Goal: Task Accomplishment & Management: Manage account settings

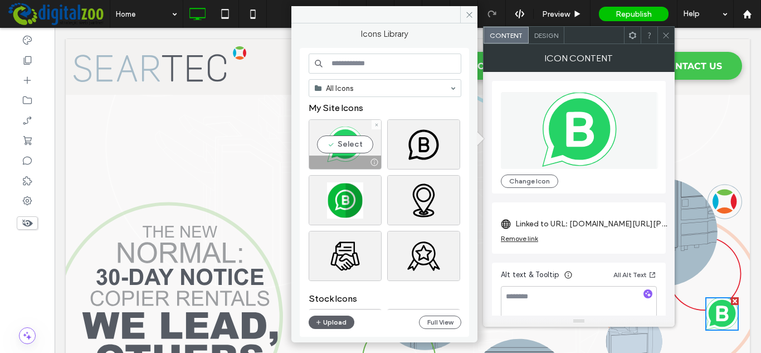
click at [381, 58] on input at bounding box center [385, 63] width 153 height 20
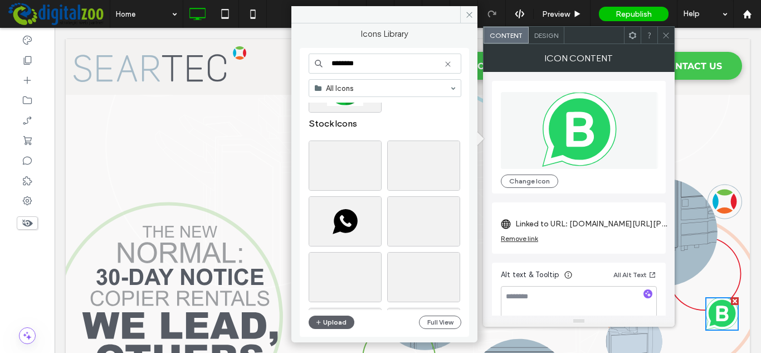
scroll to position [167, 0]
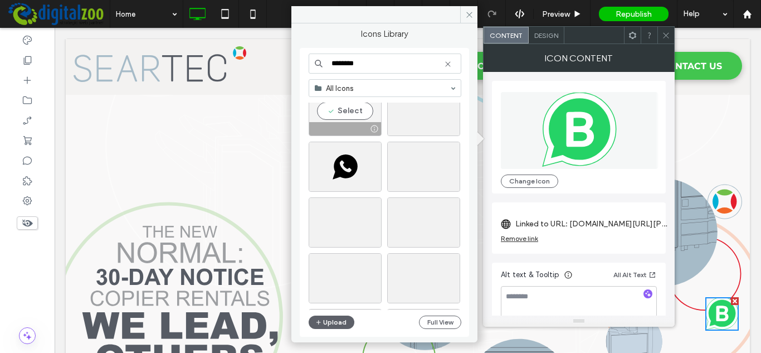
type input "********"
click at [348, 110] on div "Select" at bounding box center [345, 111] width 73 height 50
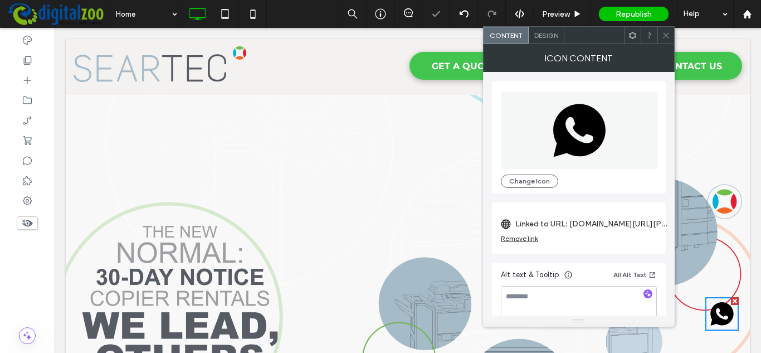
click at [546, 38] on span "Design" at bounding box center [546, 35] width 24 height 8
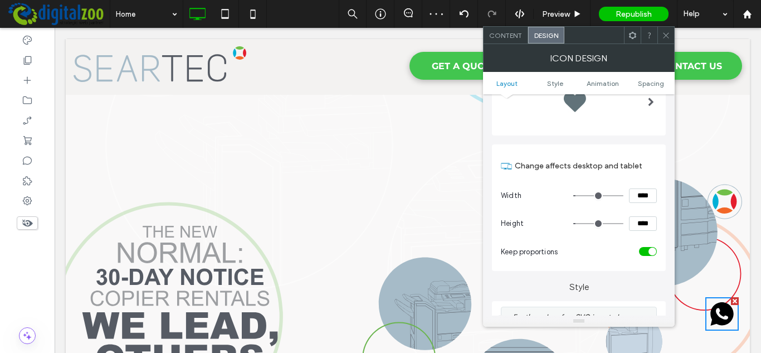
scroll to position [0, 0]
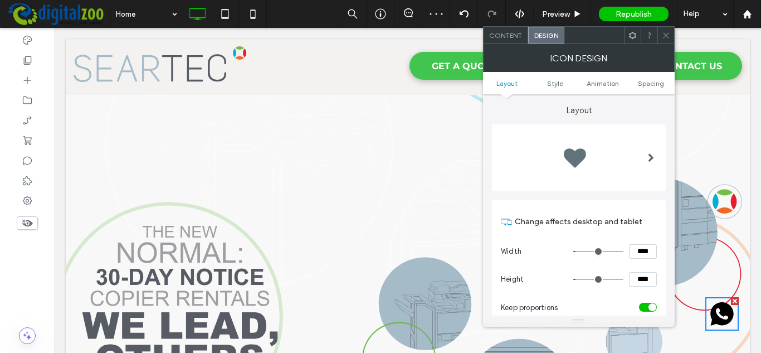
click at [642, 165] on div at bounding box center [650, 157] width 23 height 61
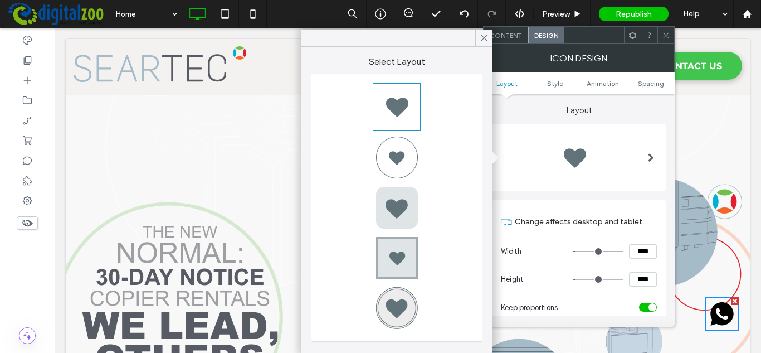
click at [407, 167] on div at bounding box center [396, 157] width 45 height 45
type input "*"
type input "***"
click at [505, 43] on div "Content Design" at bounding box center [579, 35] width 192 height 18
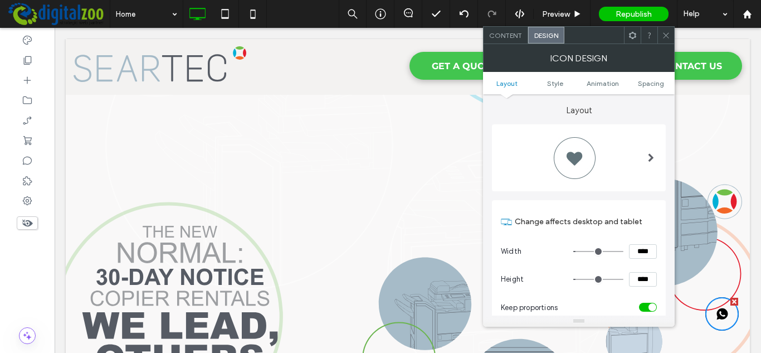
click at [505, 37] on span "Content" at bounding box center [505, 35] width 33 height 8
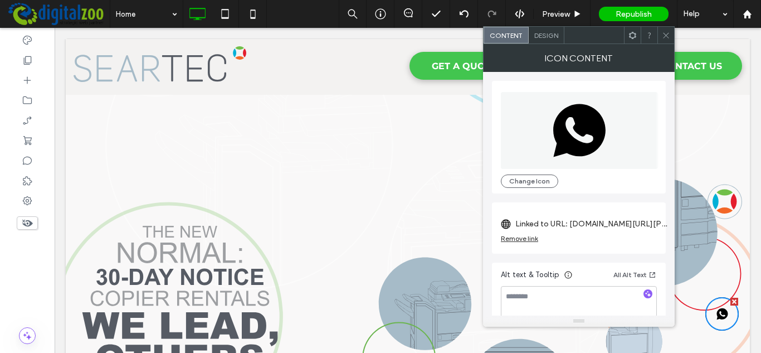
click at [532, 188] on div "Change Icon" at bounding box center [579, 137] width 174 height 112
click at [531, 179] on button "Change Icon" at bounding box center [529, 180] width 57 height 13
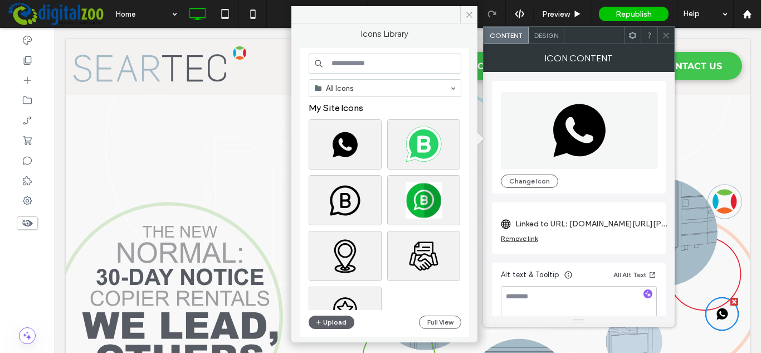
click at [391, 67] on input at bounding box center [385, 63] width 153 height 20
type input "********"
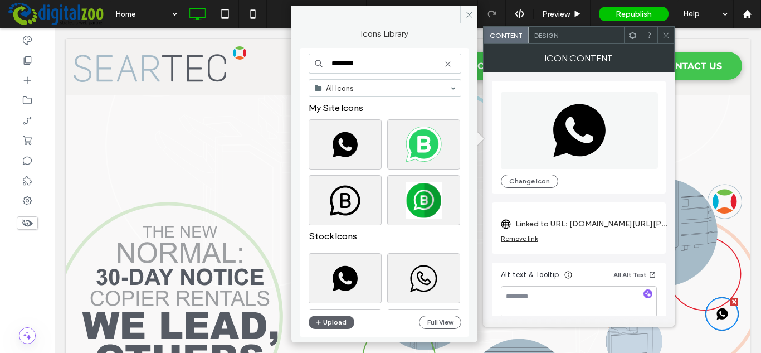
scroll to position [56, 0]
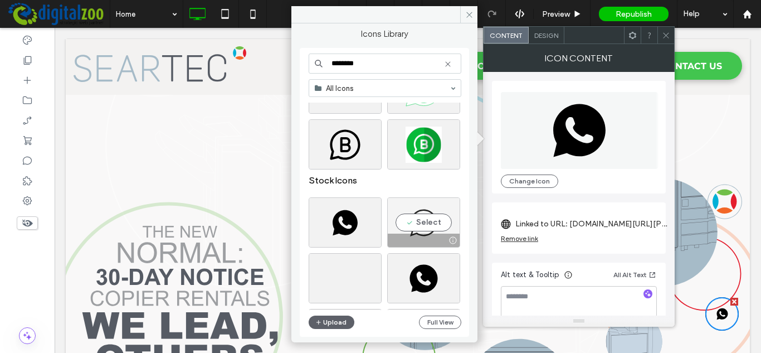
click at [416, 224] on div "Select" at bounding box center [423, 222] width 73 height 50
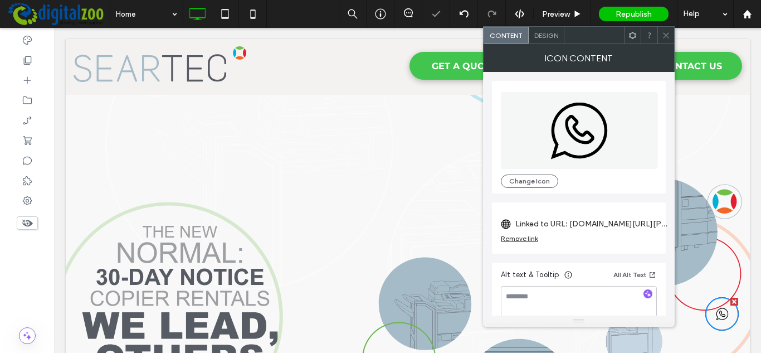
click at [536, 37] on span "Design" at bounding box center [546, 35] width 24 height 8
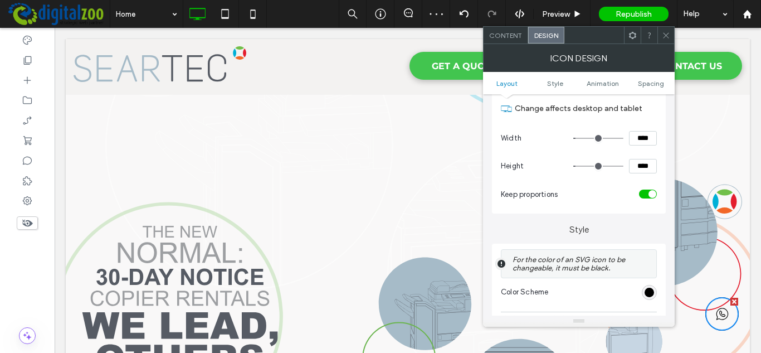
scroll to position [223, 0]
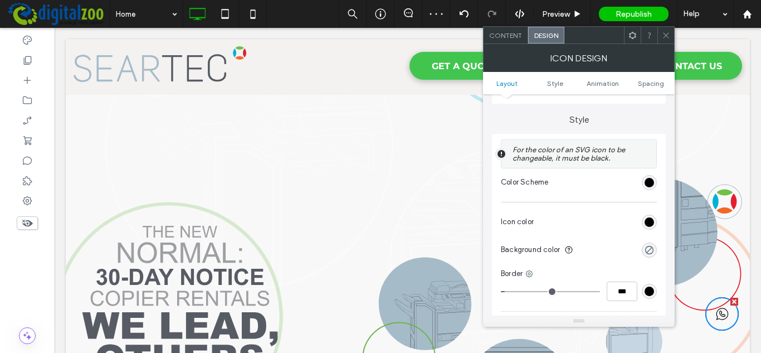
click at [649, 232] on section "Icon color" at bounding box center [579, 222] width 156 height 28
click at [651, 216] on div "rgb(0, 0, 0)" at bounding box center [649, 221] width 15 height 15
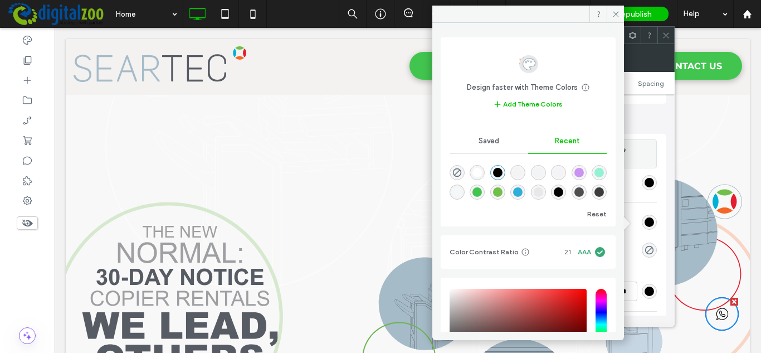
click at [479, 173] on div "rgba(255, 255, 255, 1)" at bounding box center [476, 172] width 9 height 9
type input "*******"
click at [615, 12] on icon at bounding box center [615, 14] width 8 height 8
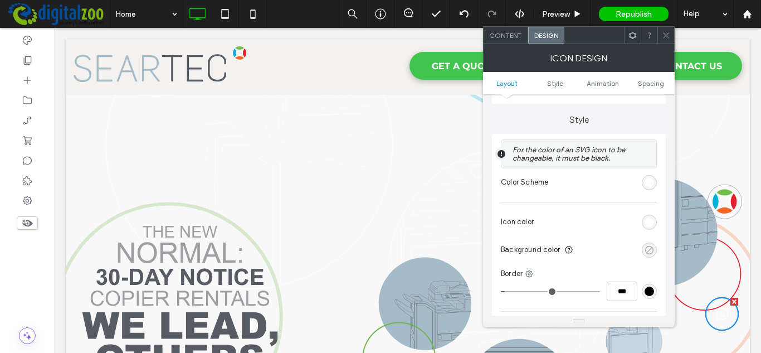
click at [650, 247] on div "rgba(0, 0, 0, 0)" at bounding box center [648, 249] width 9 height 9
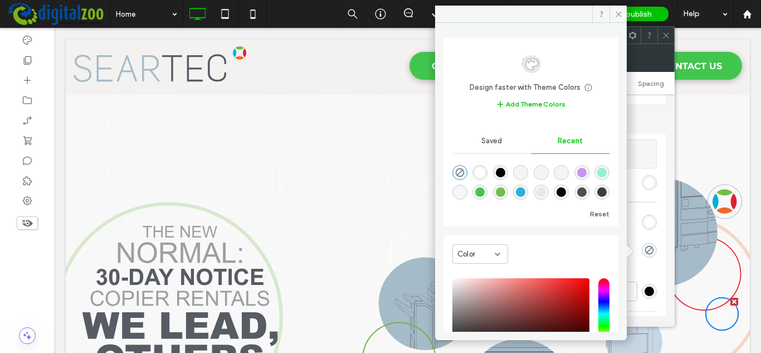
click at [485, 192] on div "rgba(66, 197, 79, 1)" at bounding box center [479, 191] width 9 height 9
type input "*******"
type input "***"
type input "****"
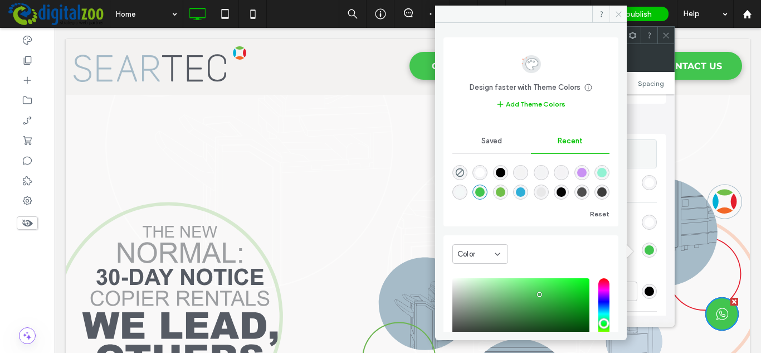
click at [616, 14] on icon at bounding box center [618, 14] width 8 height 8
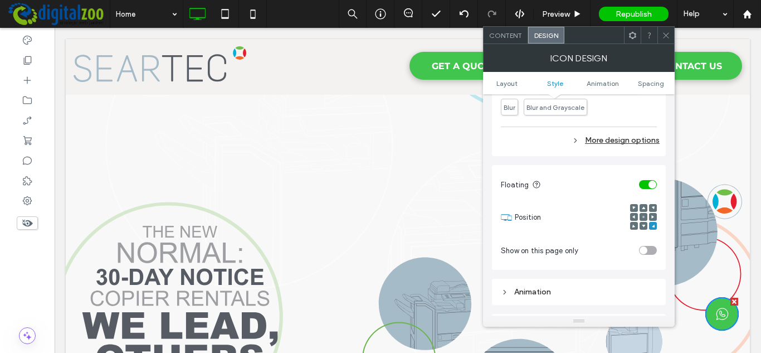
scroll to position [557, 0]
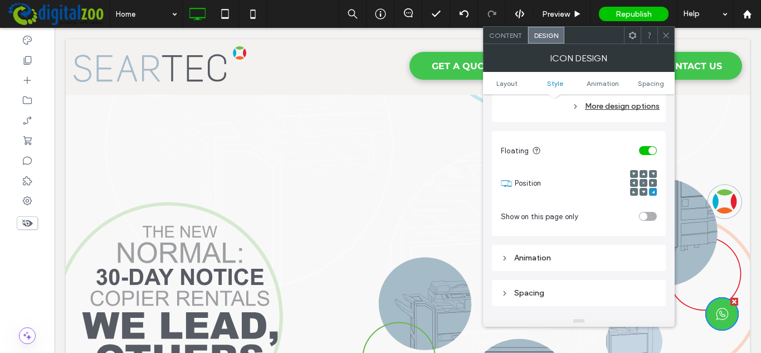
click at [631, 105] on div "More design options" at bounding box center [580, 106] width 159 height 15
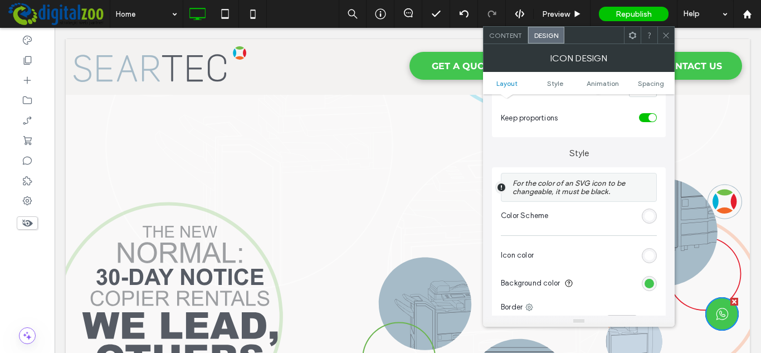
scroll to position [56, 0]
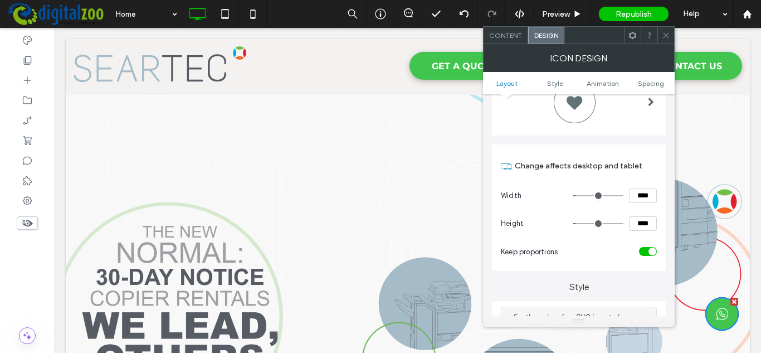
click at [643, 90] on ul "Layout Style Animation Spacing" at bounding box center [579, 83] width 192 height 22
click at [644, 85] on span "Spacing" at bounding box center [651, 83] width 26 height 8
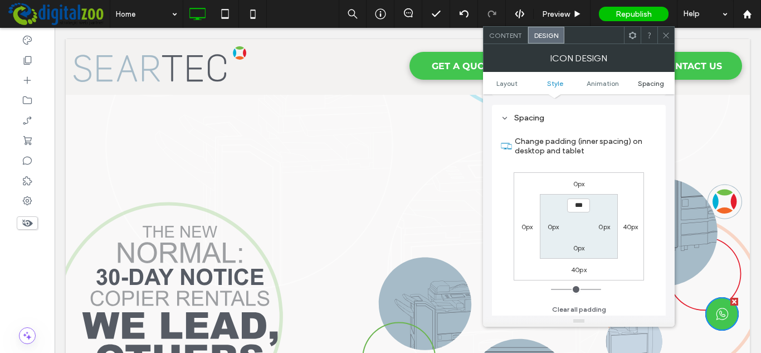
scroll to position [866, 0]
click at [590, 82] on span "Animation" at bounding box center [602, 83] width 32 height 8
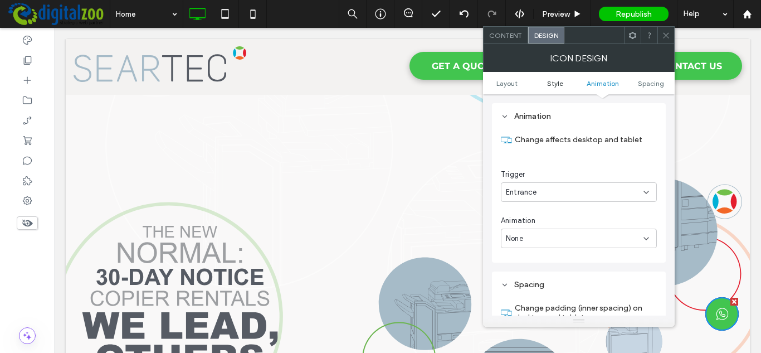
click at [562, 83] on span "Style" at bounding box center [555, 83] width 16 height 8
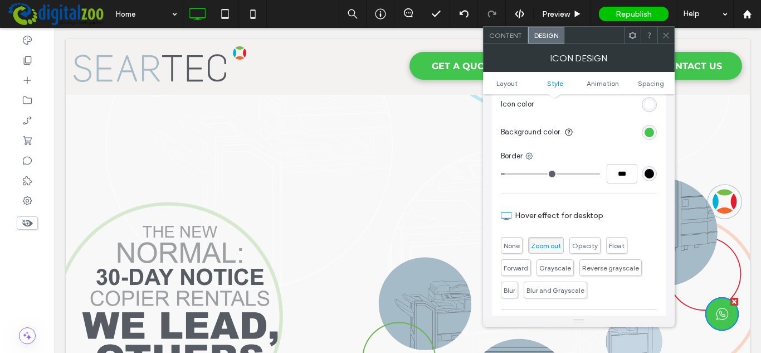
scroll to position [232, 0]
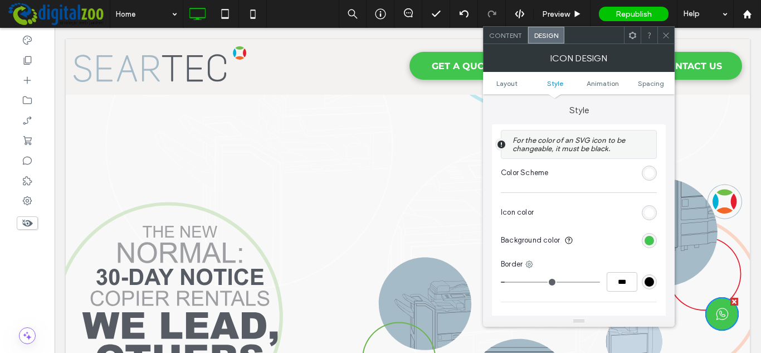
click at [513, 43] on div "Content" at bounding box center [505, 35] width 45 height 17
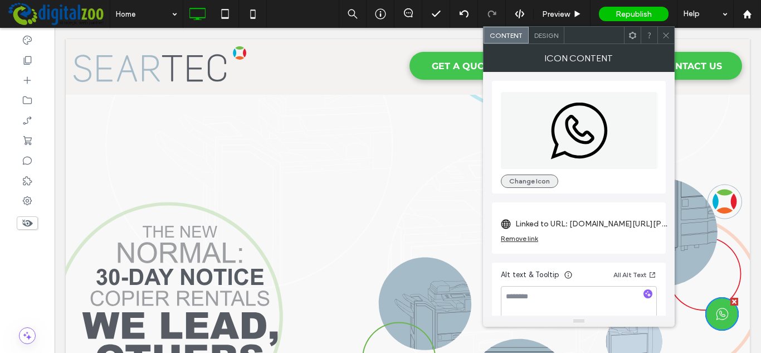
click at [545, 184] on button "Change Icon" at bounding box center [529, 180] width 57 height 13
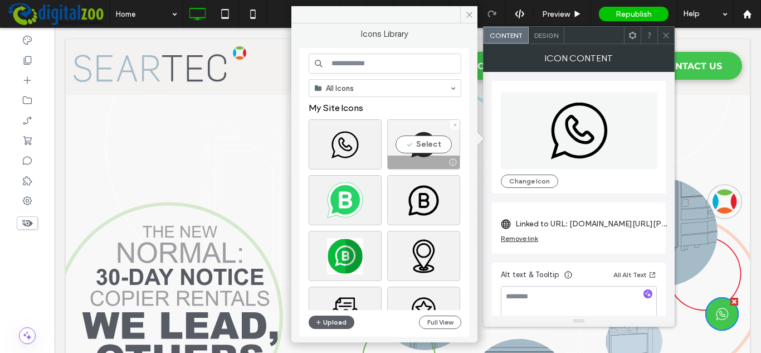
click at [410, 141] on div "Select" at bounding box center [423, 144] width 73 height 50
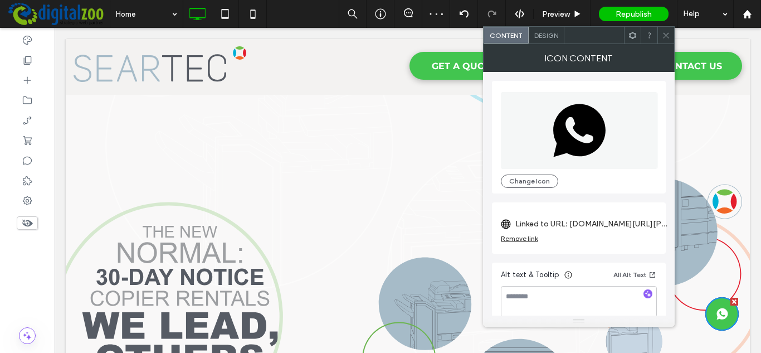
click at [551, 35] on span "Design" at bounding box center [546, 35] width 24 height 8
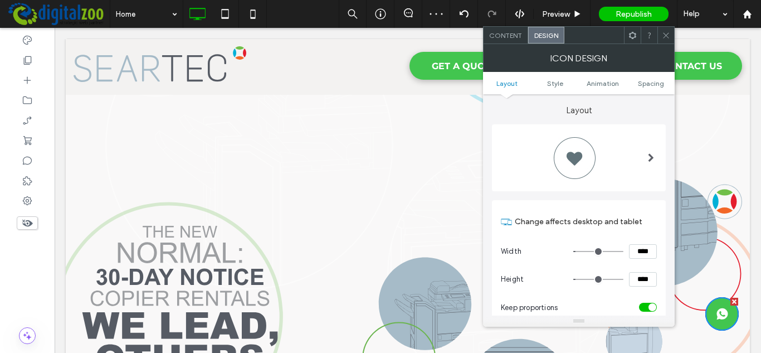
drag, startPoint x: 634, startPoint y: 256, endPoint x: 663, endPoint y: 259, distance: 28.6
click at [663, 259] on div "Change affects desktop and tablet Width **** Height **** Keep proportions" at bounding box center [579, 263] width 174 height 126
type input "*****"
type input "***"
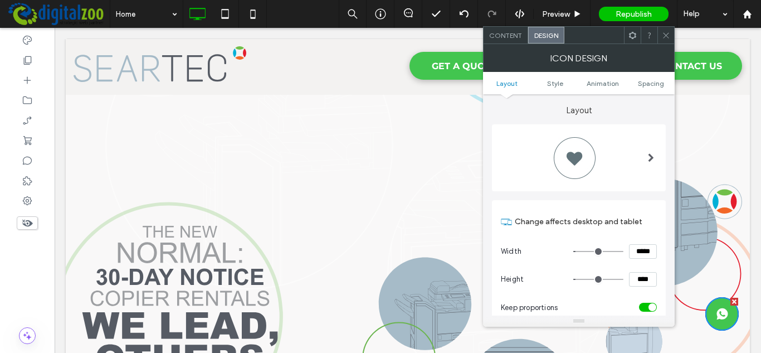
type input "*****"
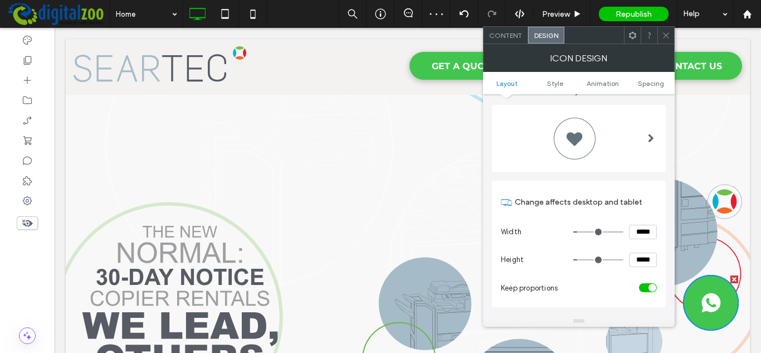
scroll to position [0, 0]
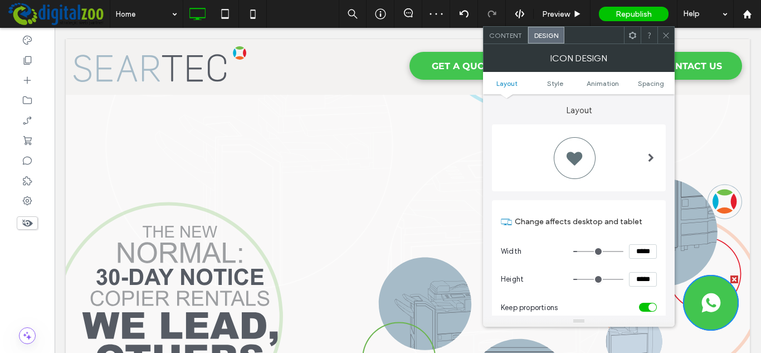
click at [617, 169] on div at bounding box center [579, 157] width 156 height 45
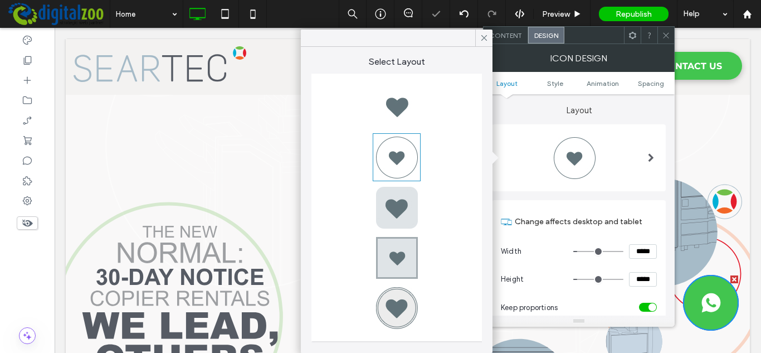
click at [403, 313] on div at bounding box center [396, 307] width 45 height 45
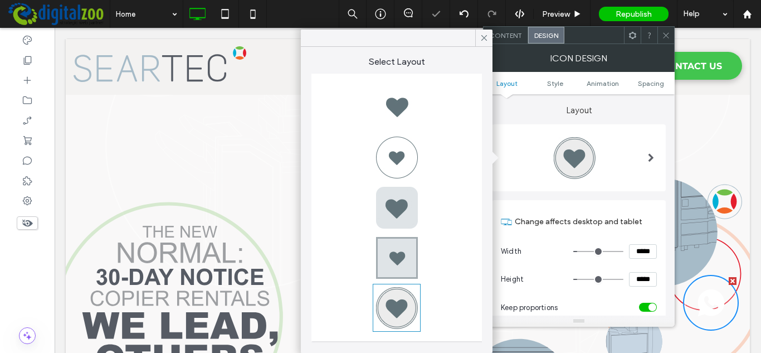
type input "*"
type input "***"
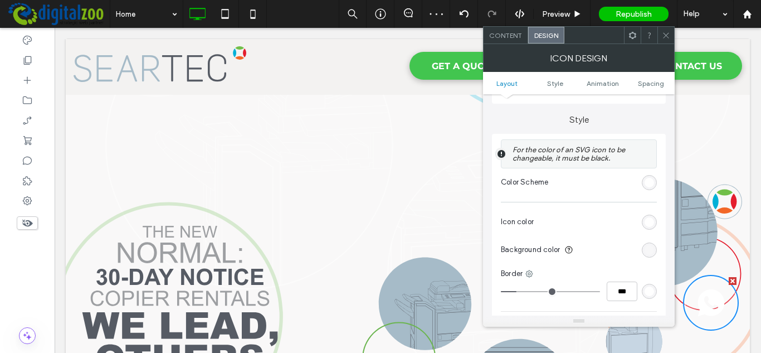
scroll to position [278, 0]
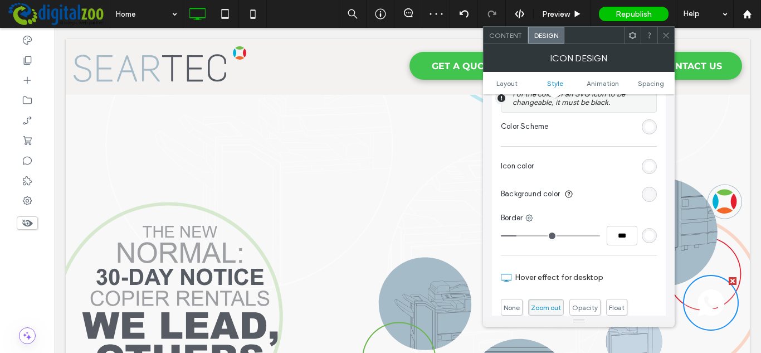
click at [649, 195] on div "rgba(255, 255, 255, 0.2)" at bounding box center [648, 193] width 9 height 9
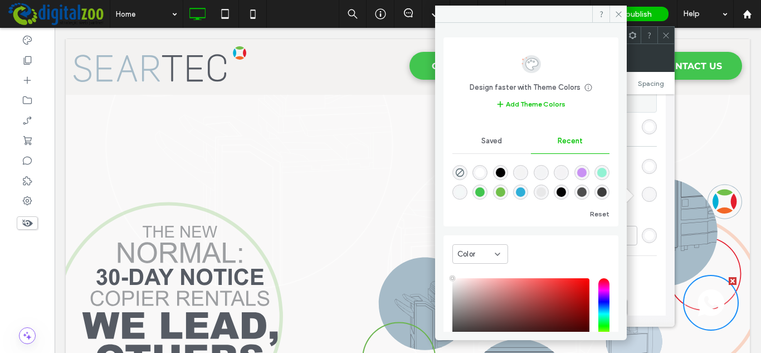
click at [485, 189] on div "rgba(66, 197, 79, 1)" at bounding box center [479, 191] width 9 height 9
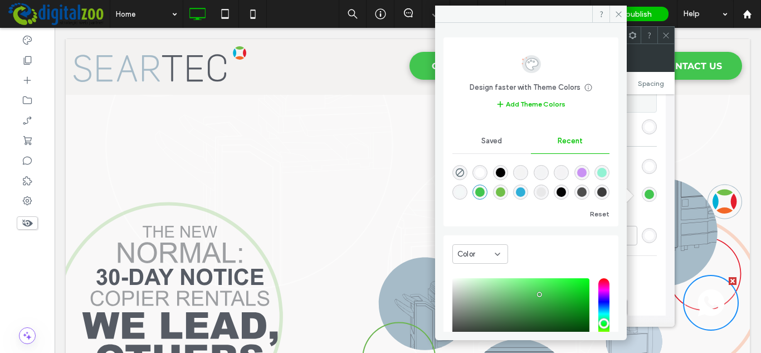
type input "*******"
type input "***"
type input "****"
click at [615, 12] on icon at bounding box center [618, 14] width 8 height 8
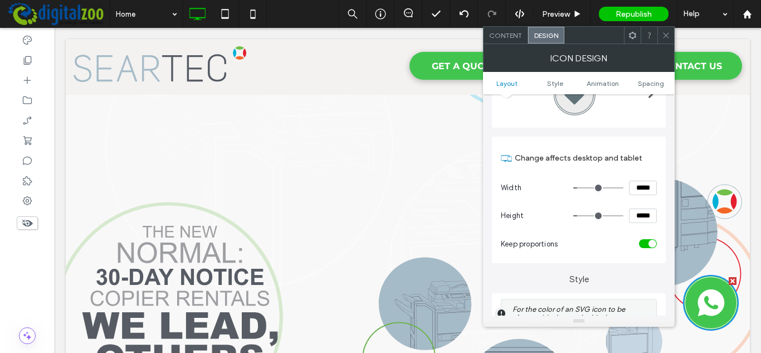
scroll to position [56, 0]
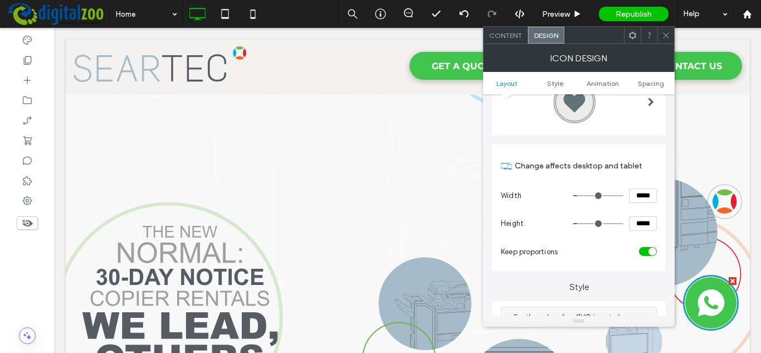
drag, startPoint x: 632, startPoint y: 196, endPoint x: 653, endPoint y: 196, distance: 21.7
click at [653, 196] on input "*****" at bounding box center [643, 195] width 28 height 14
type input "****"
type input "**"
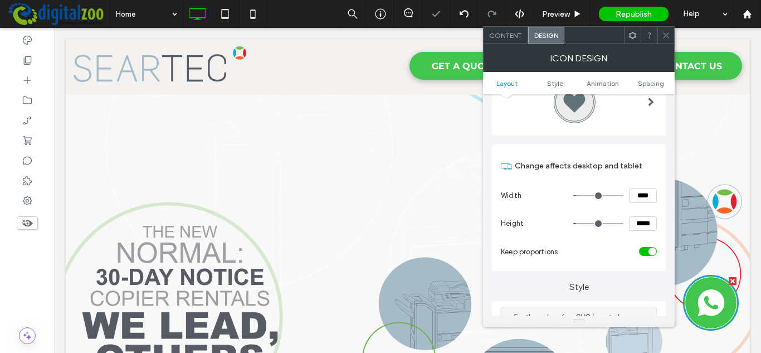
type input "****"
click at [665, 37] on icon at bounding box center [666, 35] width 8 height 8
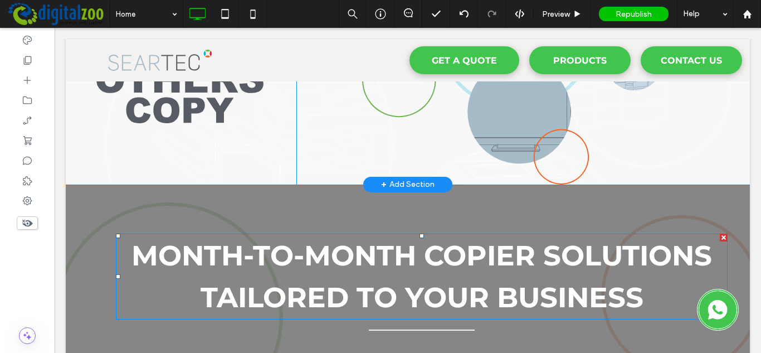
scroll to position [0, 0]
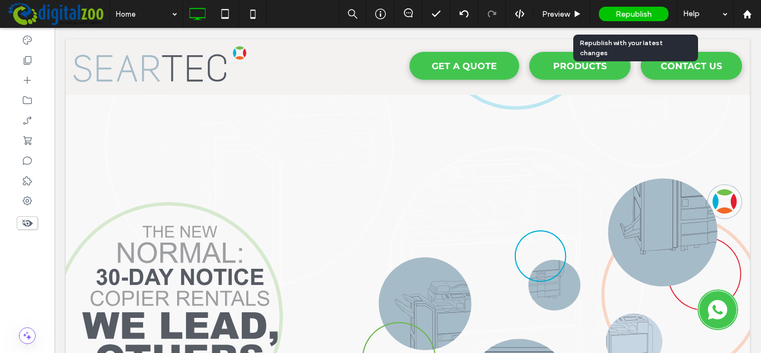
click at [640, 14] on span "Republish" at bounding box center [633, 13] width 36 height 9
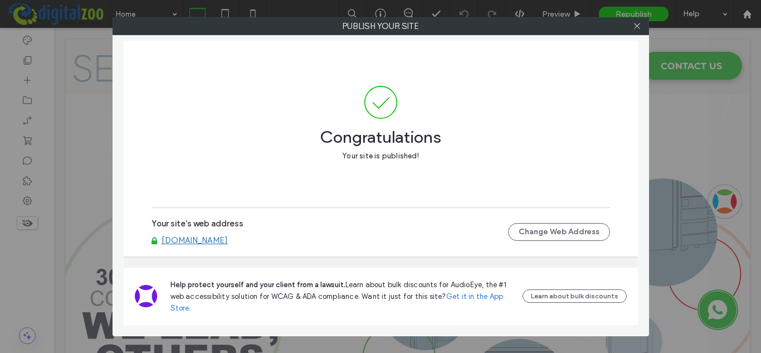
click at [215, 242] on link "[DOMAIN_NAME]" at bounding box center [195, 240] width 66 height 10
click at [638, 28] on icon at bounding box center [637, 26] width 8 height 8
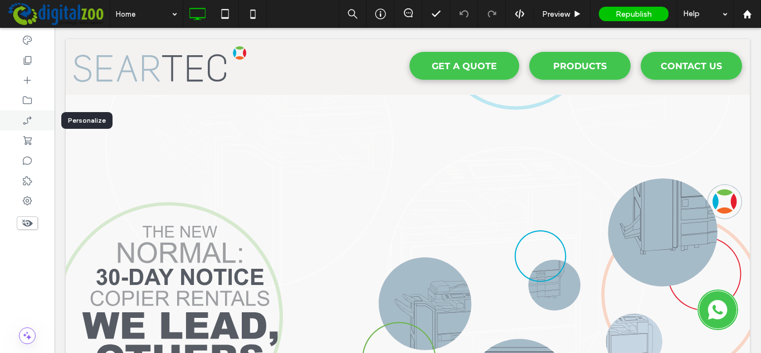
click at [28, 123] on icon at bounding box center [27, 120] width 11 height 11
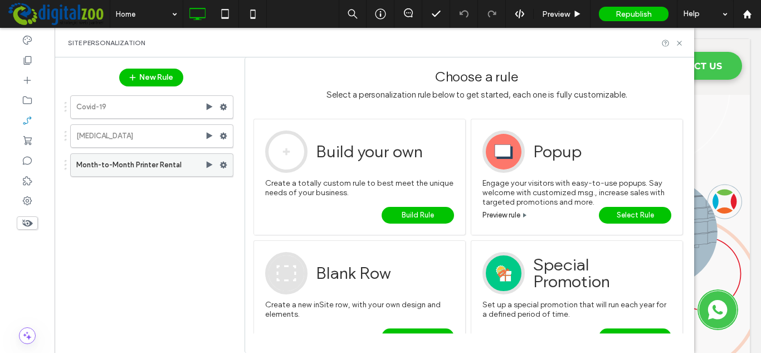
click at [225, 165] on use at bounding box center [223, 165] width 7 height 7
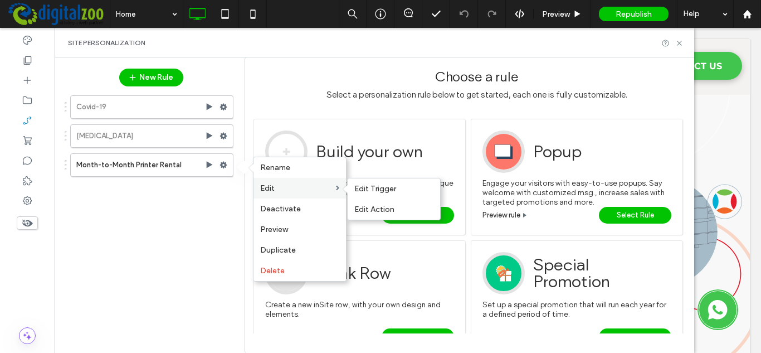
click at [286, 189] on label "Edit" at bounding box center [298, 187] width 76 height 9
click at [361, 188] on span "Edit Trigger" at bounding box center [375, 188] width 42 height 9
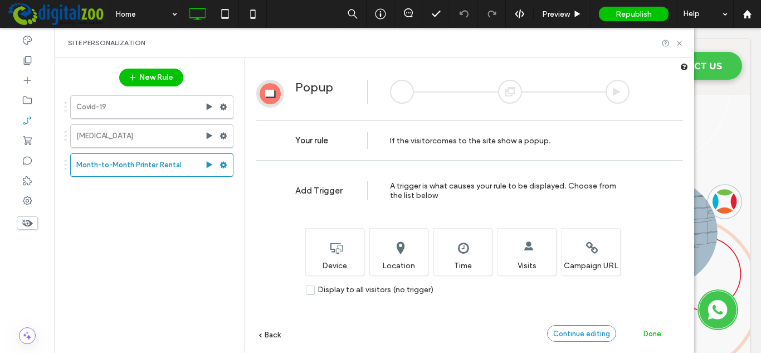
click at [594, 334] on span "Continue editing" at bounding box center [581, 333] width 57 height 8
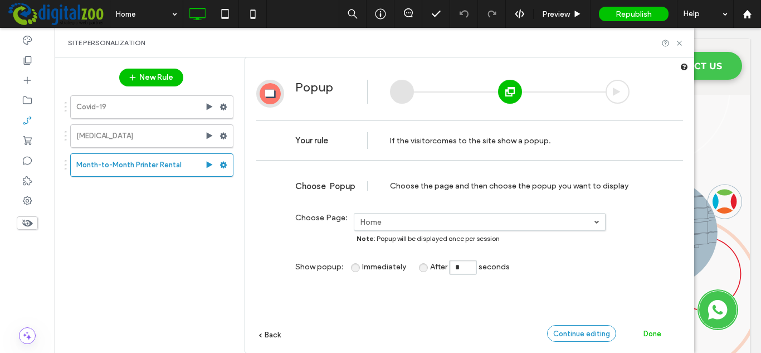
click at [590, 333] on span "Continue editing" at bounding box center [581, 333] width 57 height 8
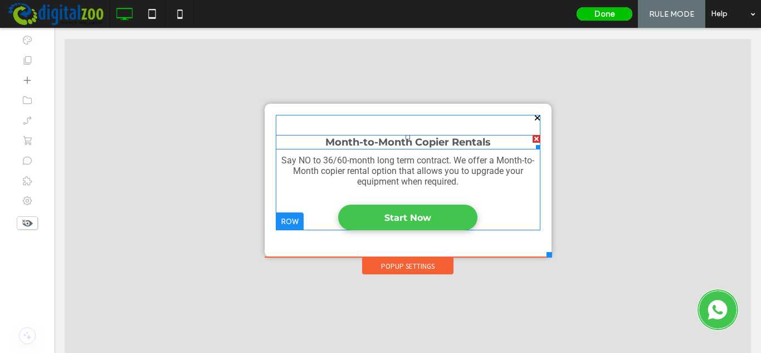
click at [532, 139] on div at bounding box center [536, 139] width 8 height 8
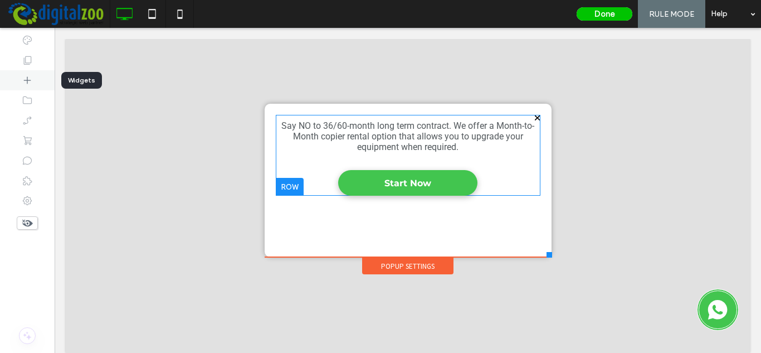
click at [30, 81] on icon at bounding box center [27, 80] width 11 height 11
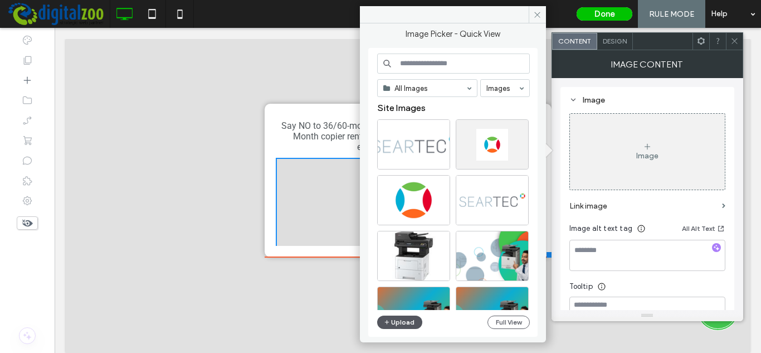
click at [390, 319] on span "button" at bounding box center [388, 322] width 8 height 12
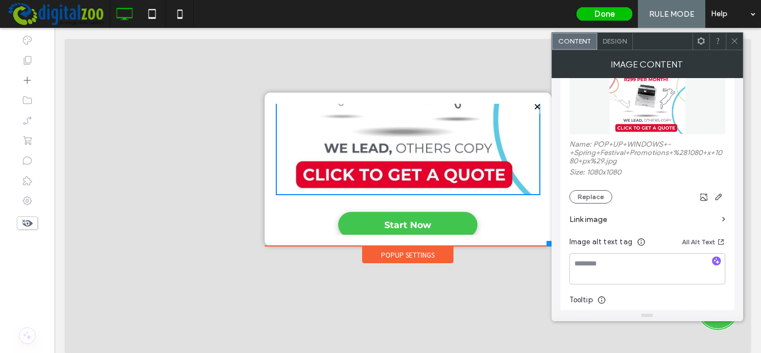
scroll to position [223, 0]
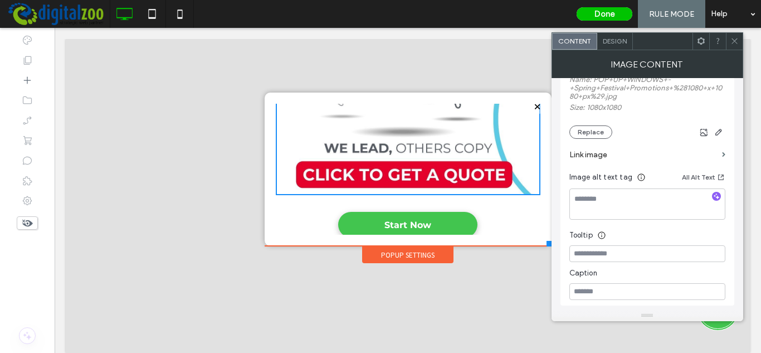
click at [606, 154] on label "Link image" at bounding box center [643, 154] width 148 height 21
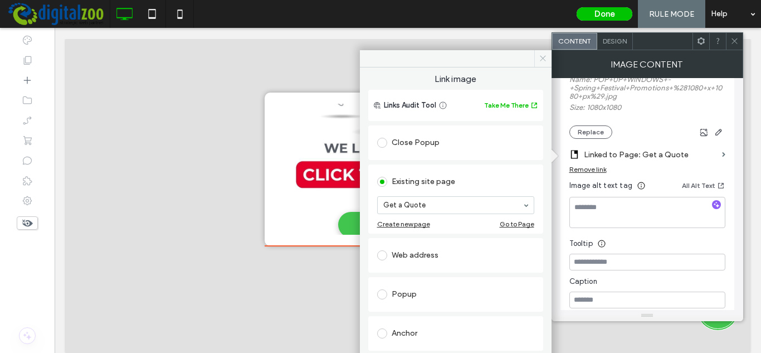
click at [541, 59] on icon at bounding box center [543, 58] width 8 height 8
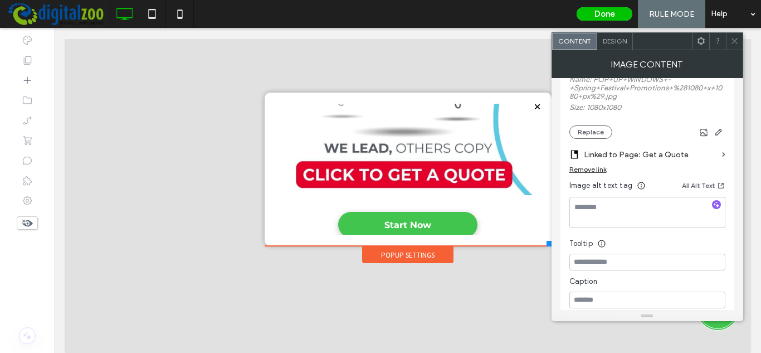
click at [736, 33] on span at bounding box center [734, 41] width 8 height 17
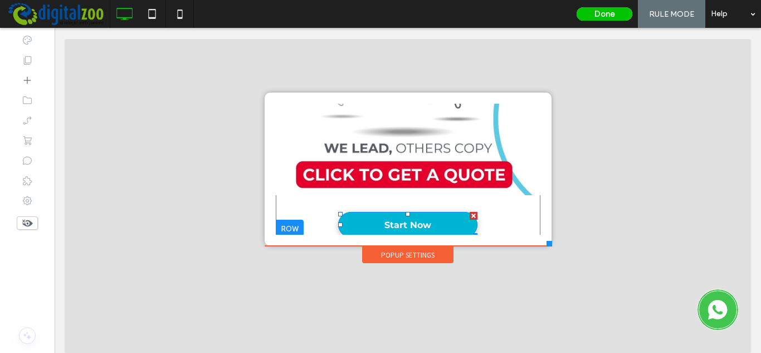
click at [469, 214] on div at bounding box center [473, 216] width 8 height 8
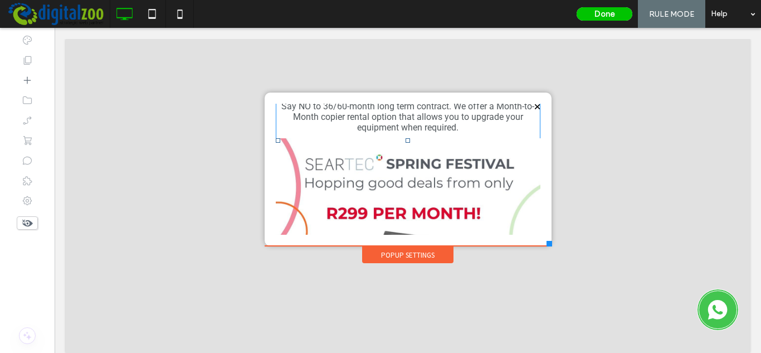
scroll to position [0, 0]
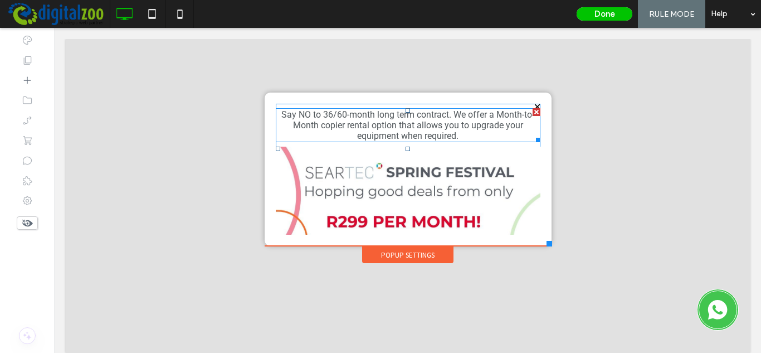
click at [532, 115] on div at bounding box center [536, 112] width 8 height 8
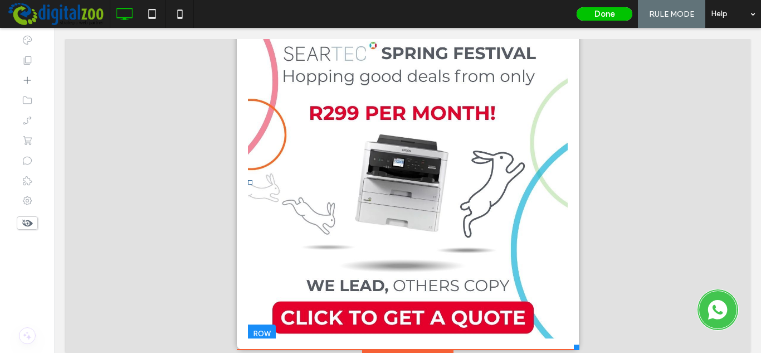
drag, startPoint x: 541, startPoint y: 243, endPoint x: 570, endPoint y: 335, distance: 96.5
click at [570, 335] on div "Click To Paste GET A QUOTE Click To Paste PRODUCTS Click To Paste CONTACT US Cl…" at bounding box center [408, 187] width 348 height 359
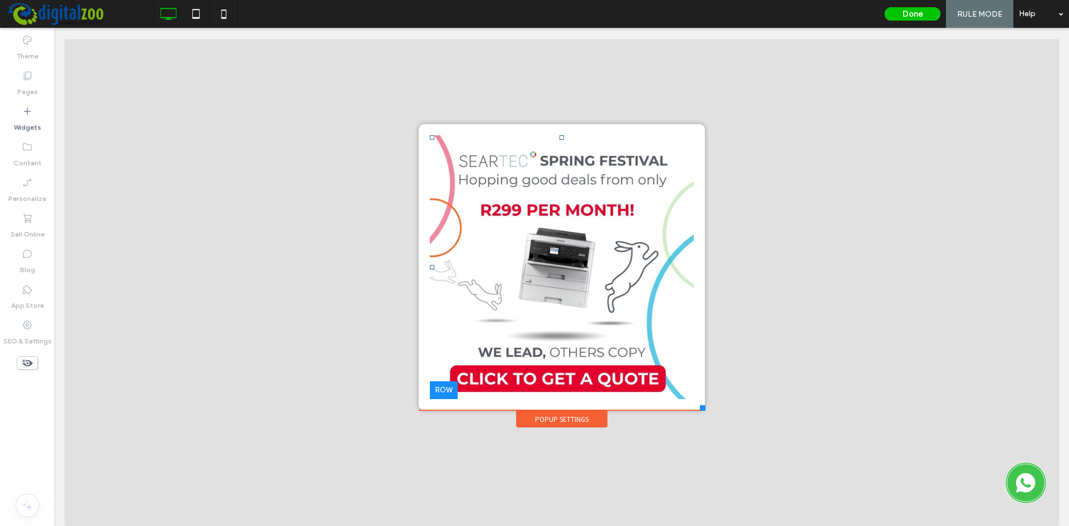
drag, startPoint x: 723, startPoint y: 434, endPoint x: 697, endPoint y: 410, distance: 35.5
click at [700, 352] on div at bounding box center [703, 408] width 6 height 6
click at [198, 14] on icon at bounding box center [196, 14] width 22 height 22
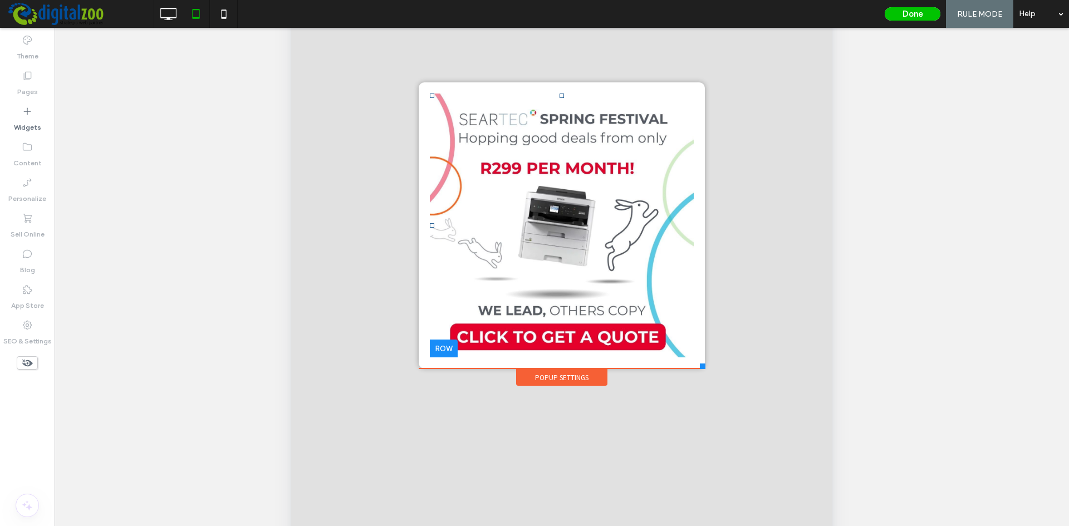
scroll to position [167, 0]
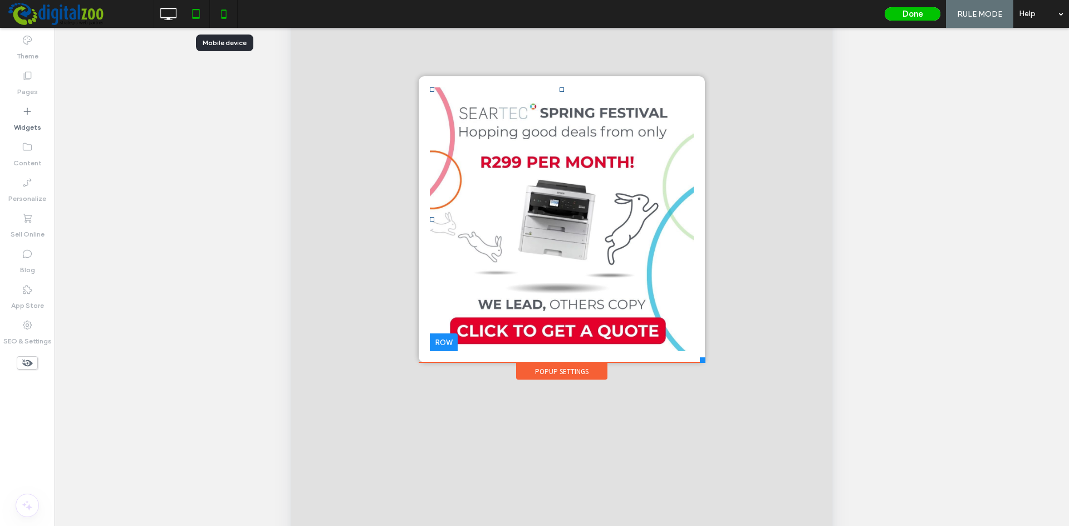
click at [221, 16] on icon at bounding box center [224, 14] width 22 height 22
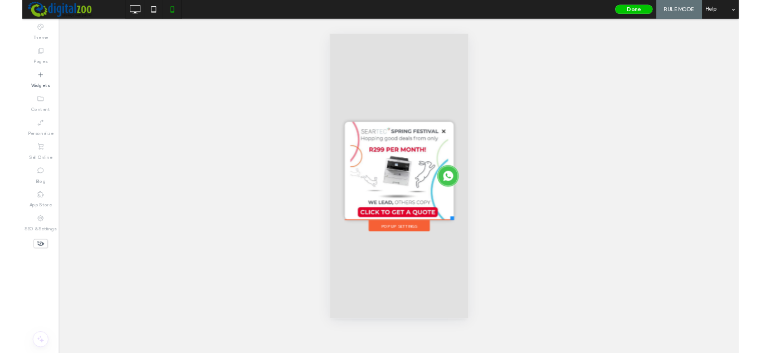
scroll to position [0, 0]
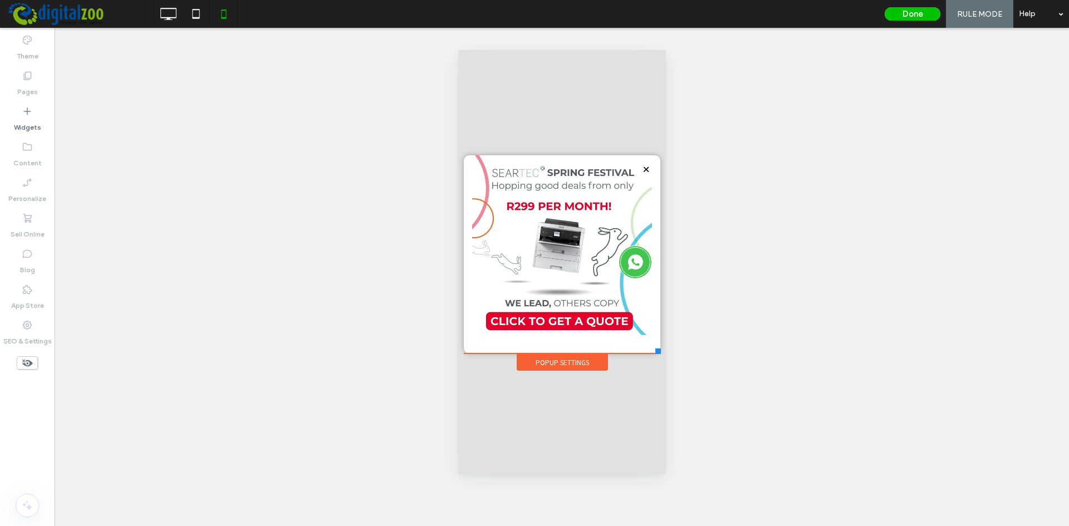
drag, startPoint x: 643, startPoint y: 329, endPoint x: 660, endPoint y: 354, distance: 30.4
click at [660, 352] on div at bounding box center [658, 352] width 6 height 6
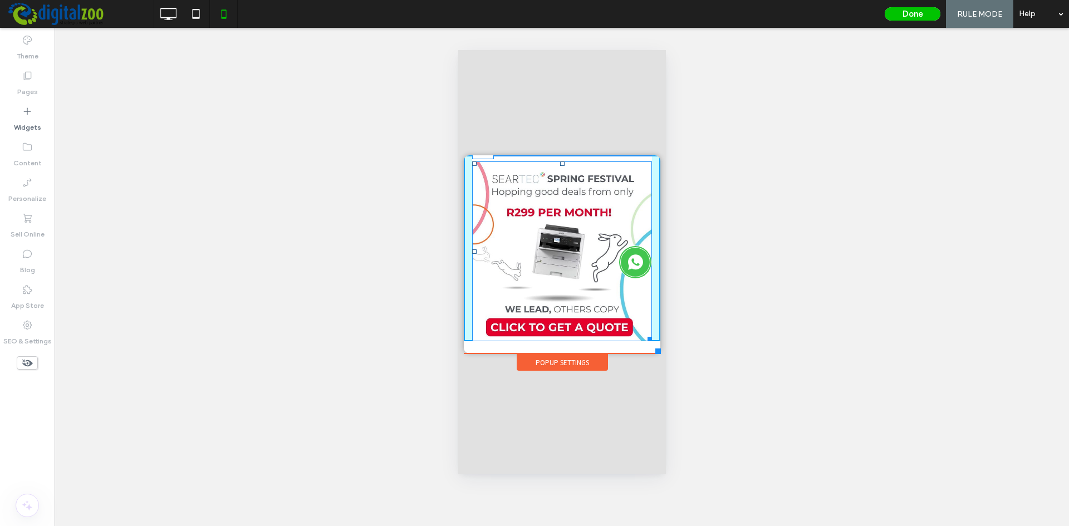
drag, startPoint x: 561, startPoint y: 158, endPoint x: 561, endPoint y: 164, distance: 6.1
click at [561, 164] on div at bounding box center [562, 164] width 4 height 4
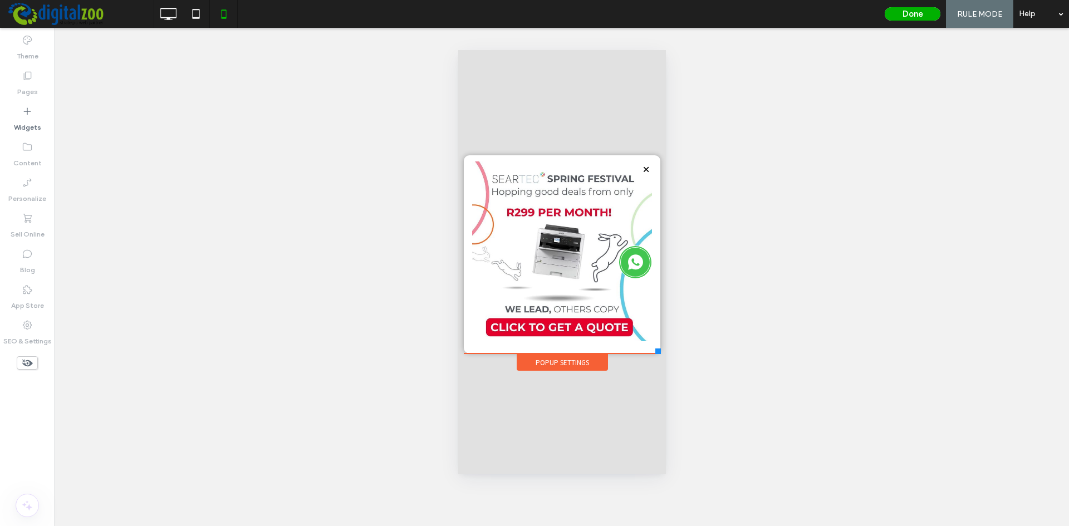
click at [760, 18] on button "Done" at bounding box center [913, 13] width 56 height 13
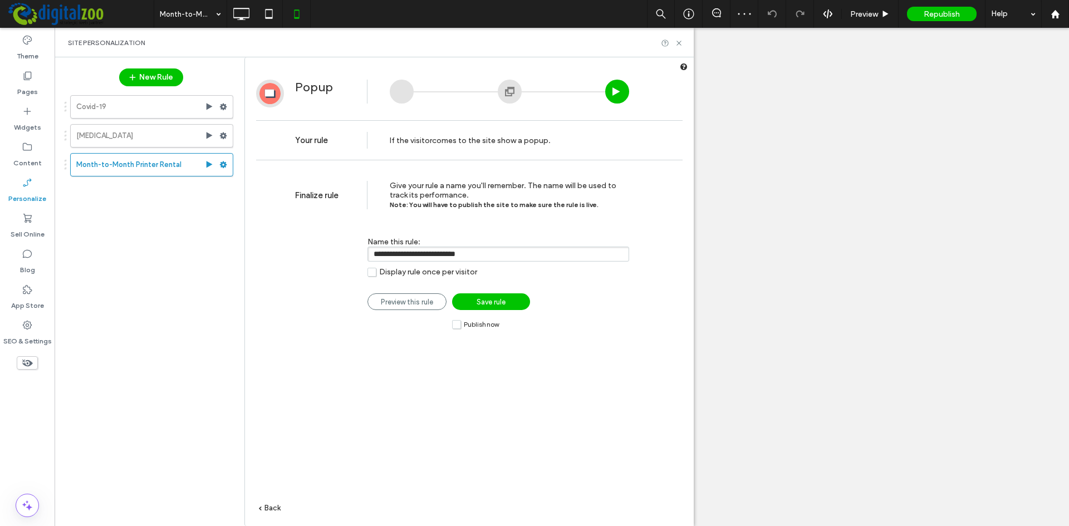
drag, startPoint x: 508, startPoint y: 256, endPoint x: 366, endPoint y: 256, distance: 141.5
click at [366, 256] on div "**********" at bounding box center [462, 252] width 334 height 62
type input "**********"
click at [368, 352] on div "**********" at bounding box center [469, 363] width 449 height 394
click at [262, 352] on div "**********" at bounding box center [469, 363] width 449 height 394
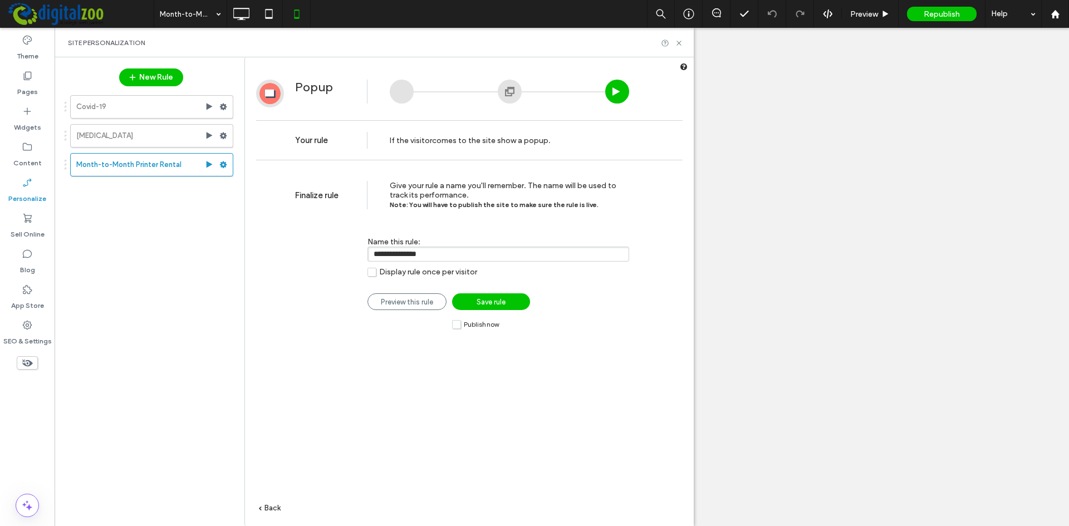
click at [262, 352] on icon at bounding box center [261, 509] width 4 height 4
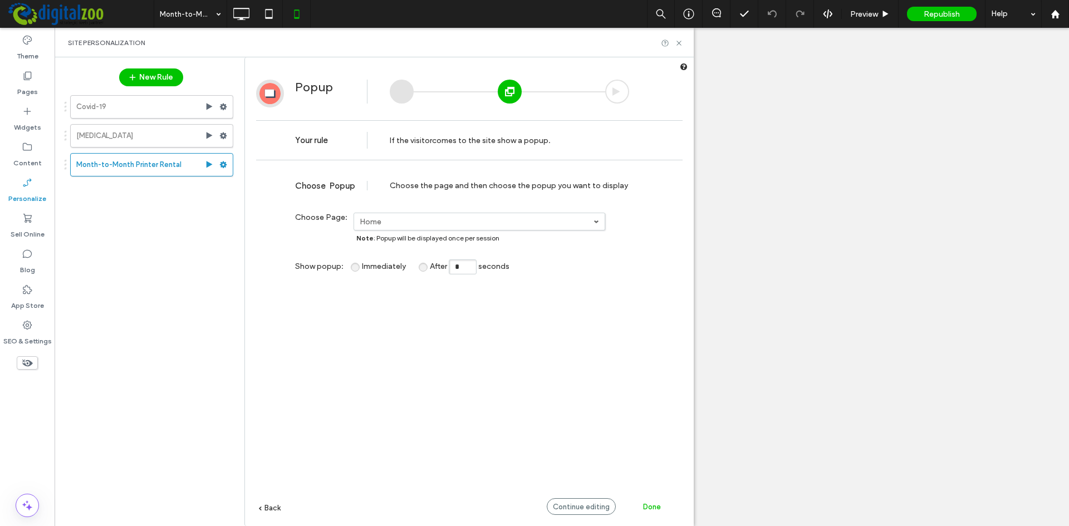
click at [277, 352] on span "Back" at bounding box center [273, 508] width 16 height 8
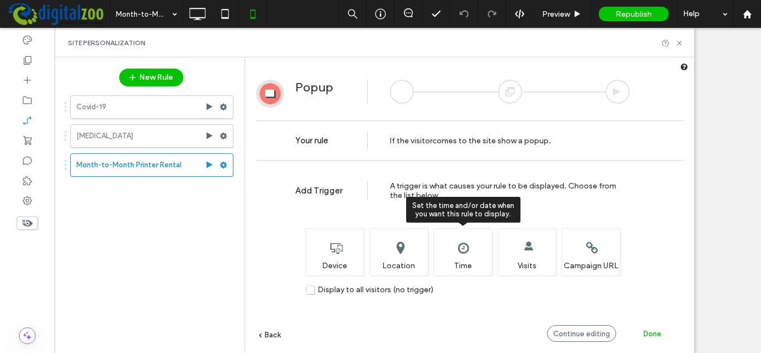
click at [471, 260] on div "Set the time and/or date when you want this rule to display. Time" at bounding box center [462, 251] width 58 height 47
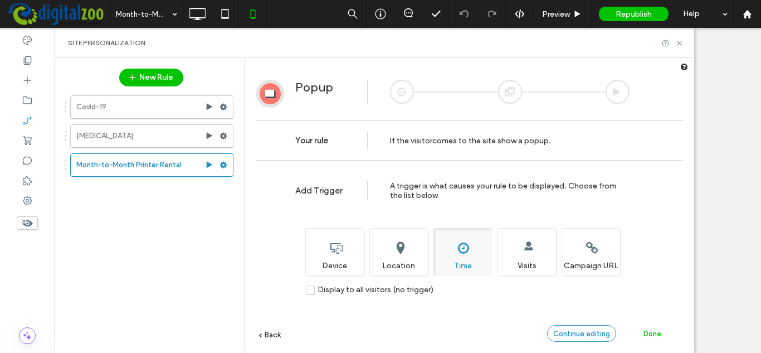
click at [606, 333] on span "Continue editing" at bounding box center [581, 333] width 57 height 8
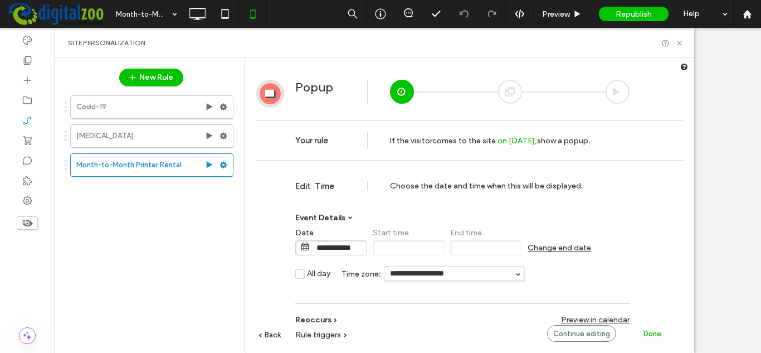
click at [537, 249] on span "Change end date" at bounding box center [558, 247] width 63 height 9
click at [580, 248] on input "**********" at bounding box center [571, 248] width 56 height 14
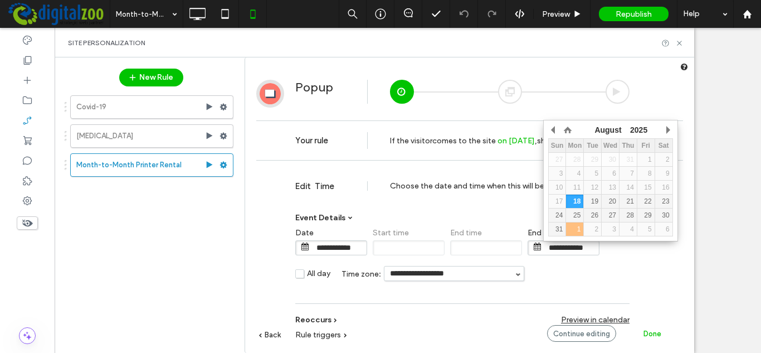
click at [572, 228] on div "1" at bounding box center [574, 229] width 17 height 8
type input "**********"
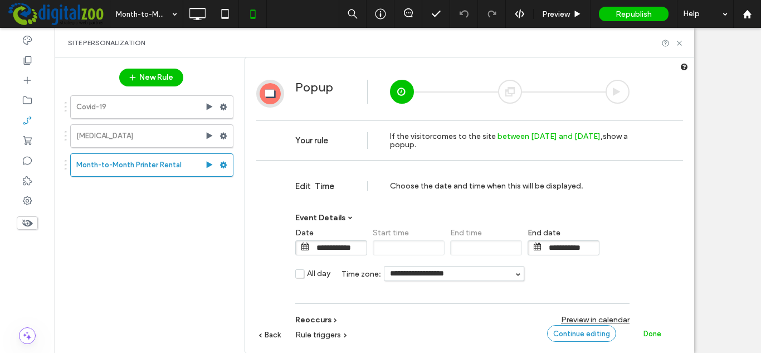
click at [607, 334] on span "Continue editing" at bounding box center [581, 333] width 57 height 8
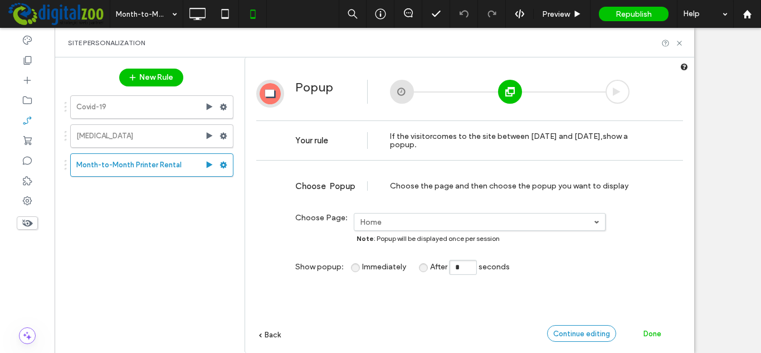
click at [607, 334] on span "Continue editing" at bounding box center [581, 333] width 57 height 8
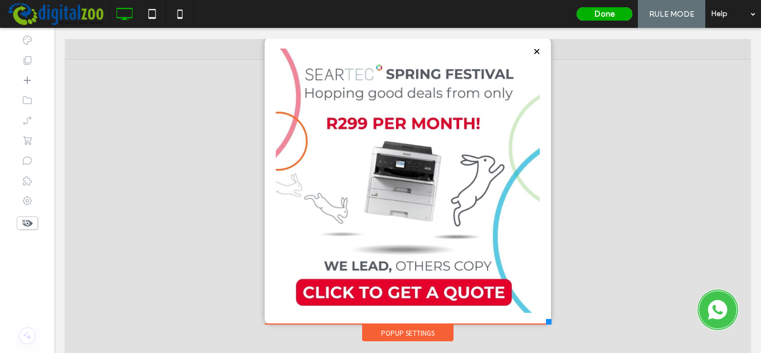
click at [597, 17] on button "Done" at bounding box center [604, 13] width 56 height 13
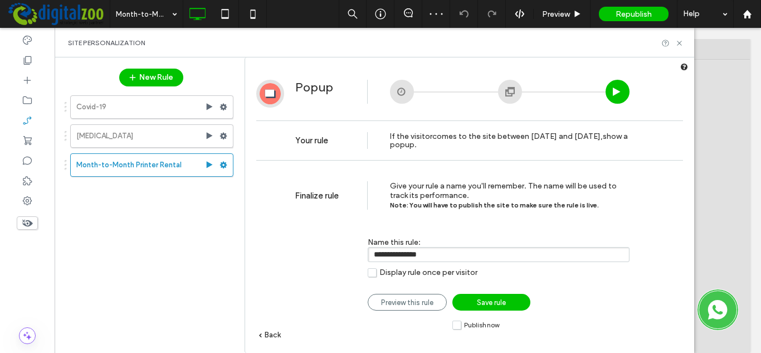
click at [279, 335] on span "Back" at bounding box center [273, 334] width 16 height 8
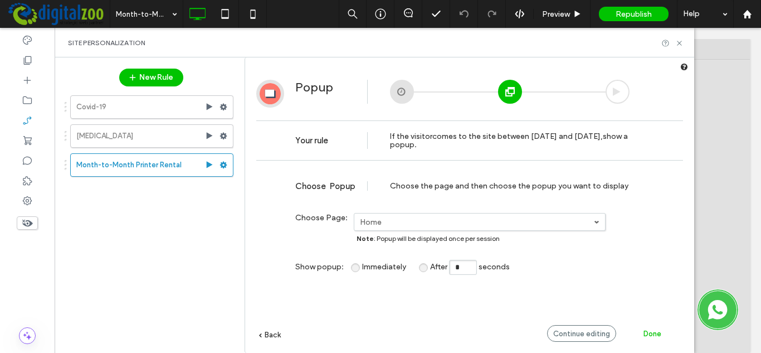
click at [279, 335] on span "Back" at bounding box center [273, 334] width 16 height 8
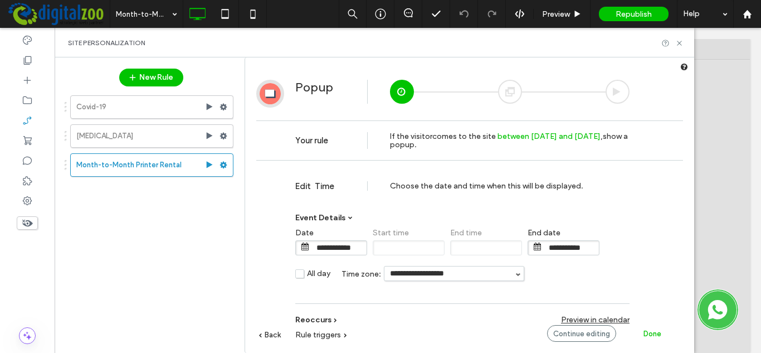
click at [658, 338] on div "Done" at bounding box center [651, 333] width 61 height 17
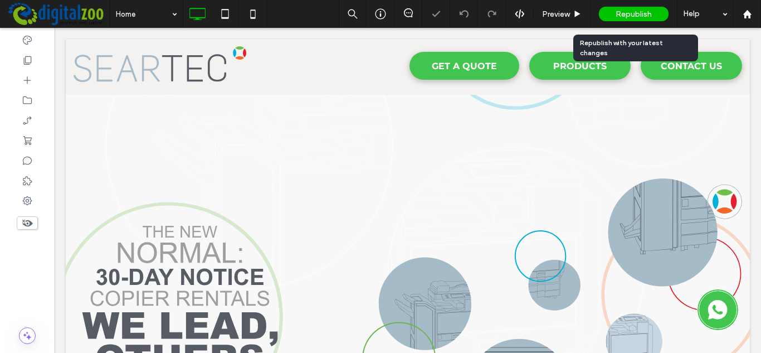
click at [626, 16] on span "Republish" at bounding box center [633, 13] width 36 height 9
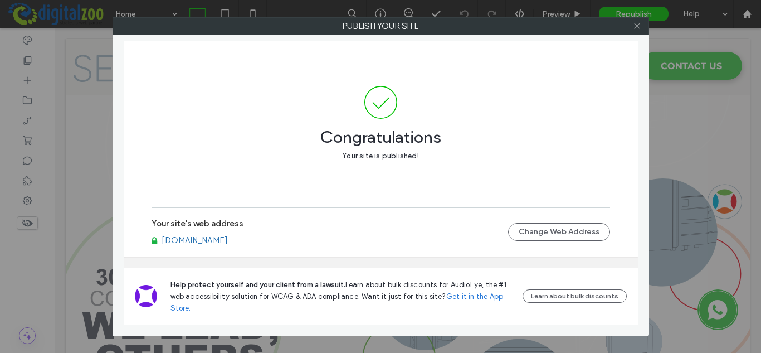
click at [635, 30] on icon at bounding box center [637, 26] width 8 height 8
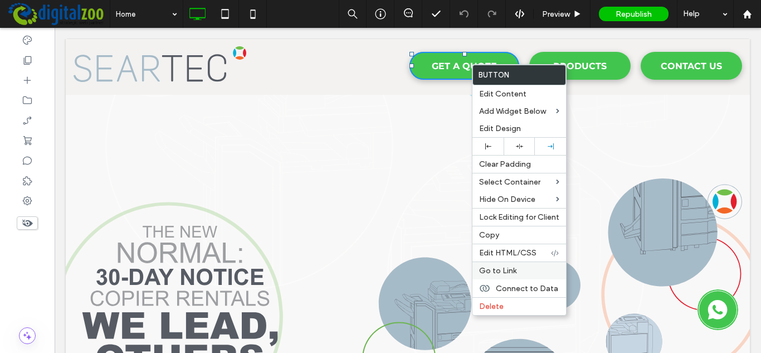
click at [507, 273] on span "Go to Link" at bounding box center [497, 270] width 37 height 9
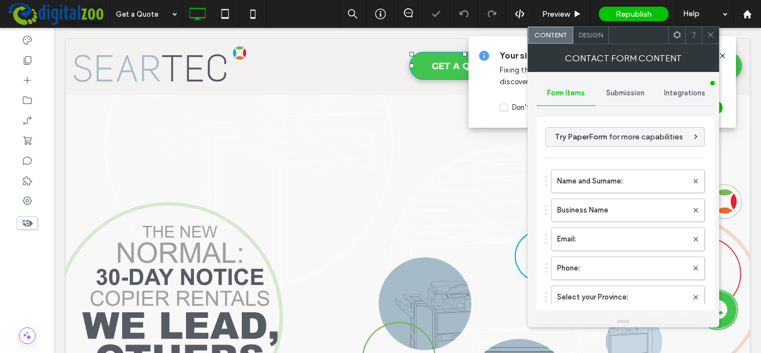
type input "**********"
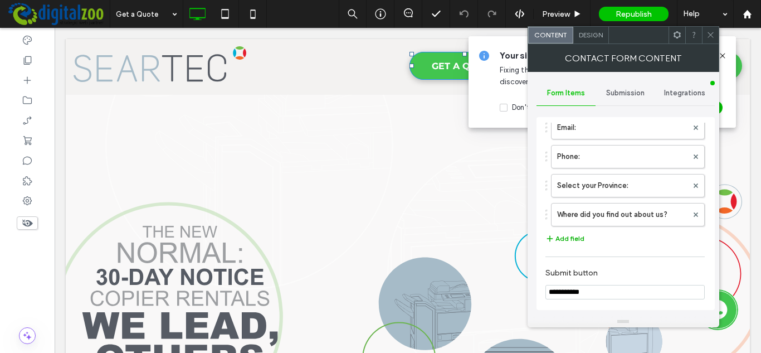
click at [576, 241] on button "Add field" at bounding box center [564, 238] width 39 height 13
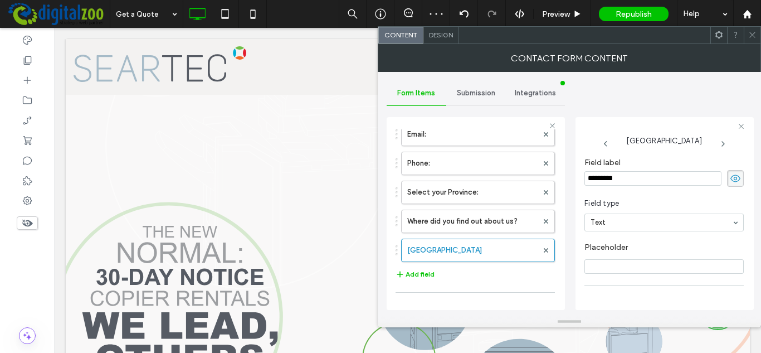
drag, startPoint x: 645, startPoint y: 178, endPoint x: 568, endPoint y: 176, distance: 77.4
click at [568, 176] on div "**********" at bounding box center [568, 194] width 365 height 244
type input "**********"
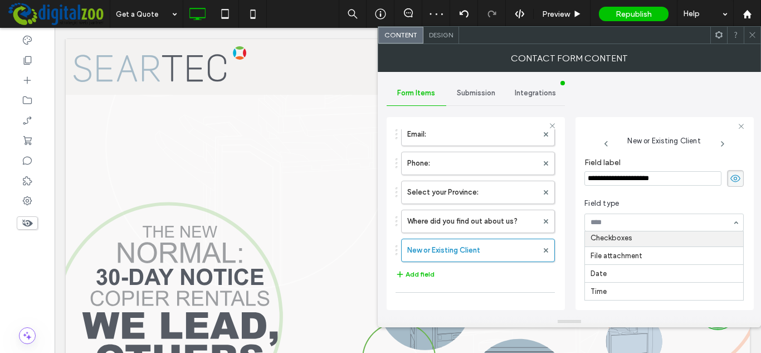
scroll to position [0, 0]
click at [629, 252] on label "Option 1" at bounding box center [655, 251] width 118 height 17
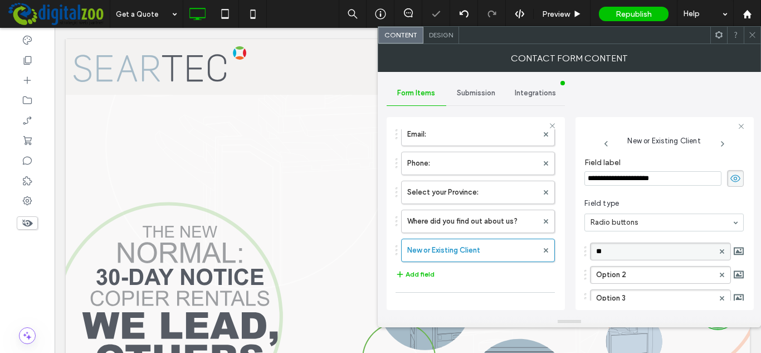
type input "*"
type input "**********"
click at [643, 272] on label "Option 2" at bounding box center [655, 274] width 118 height 17
drag, startPoint x: 619, startPoint y: 179, endPoint x: 671, endPoint y: 178, distance: 52.4
click at [671, 178] on input "**********" at bounding box center [652, 178] width 137 height 14
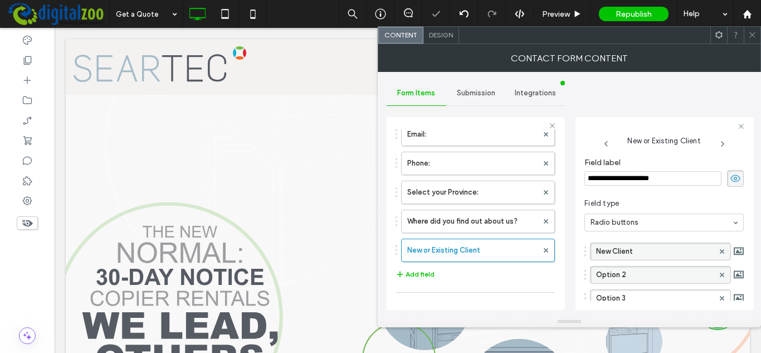
click at [654, 278] on label "Option 2" at bounding box center [655, 274] width 118 height 17
type input "**********"
click at [720, 296] on icon at bounding box center [722, 298] width 4 height 4
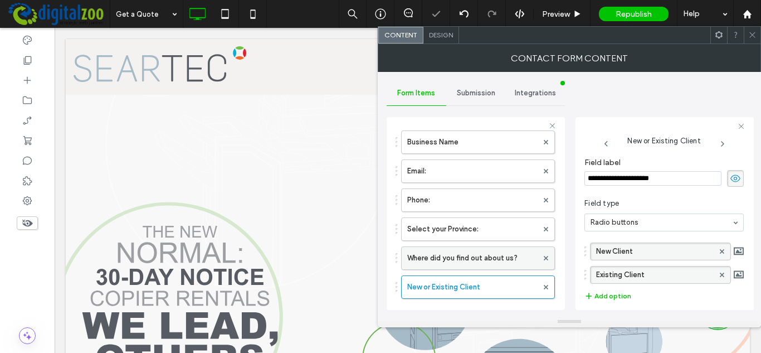
scroll to position [56, 0]
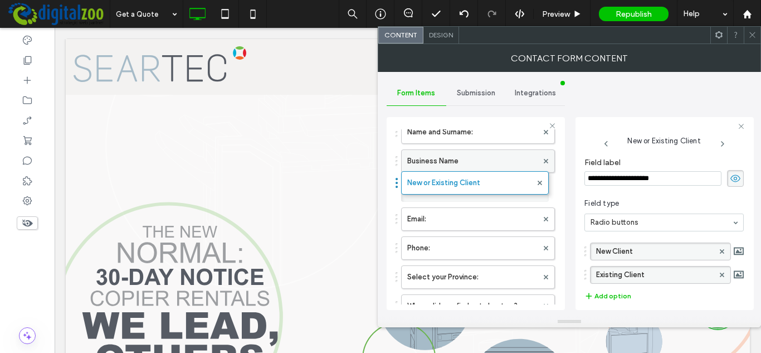
drag, startPoint x: 471, startPoint y: 296, endPoint x: 476, endPoint y: 168, distance: 128.7
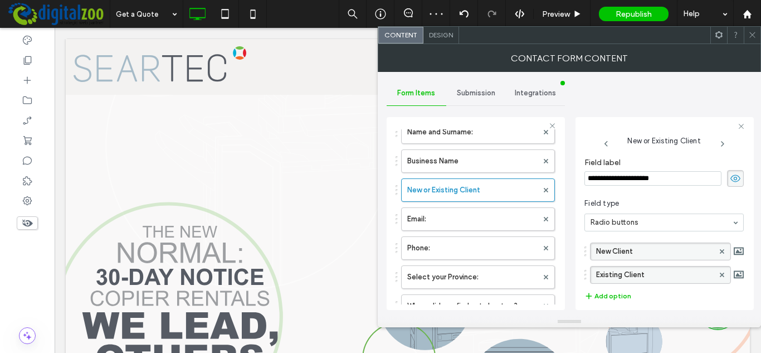
click at [731, 175] on use at bounding box center [735, 177] width 10 height 7
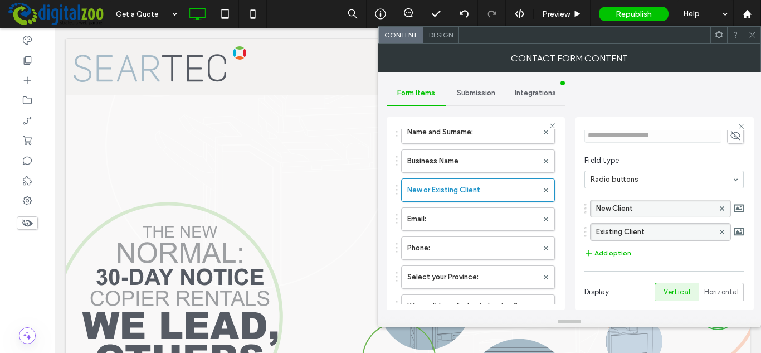
scroll to position [111, 0]
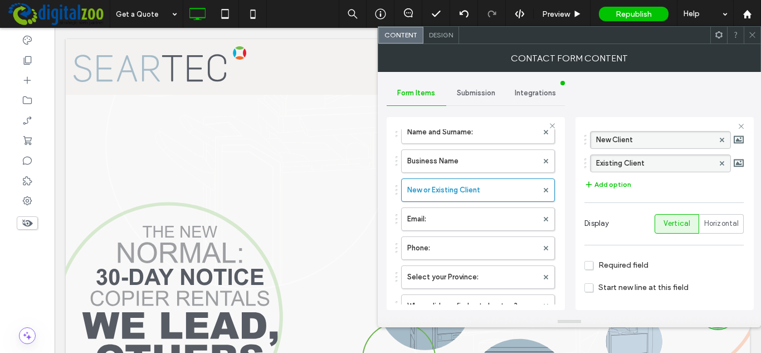
click at [618, 264] on span "Required field" at bounding box center [616, 264] width 64 height 9
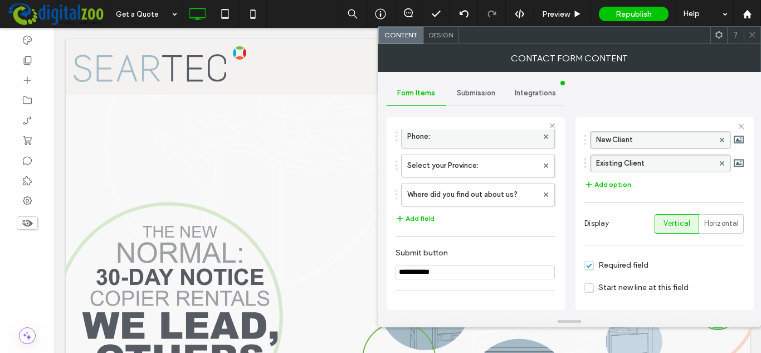
scroll to position [278, 0]
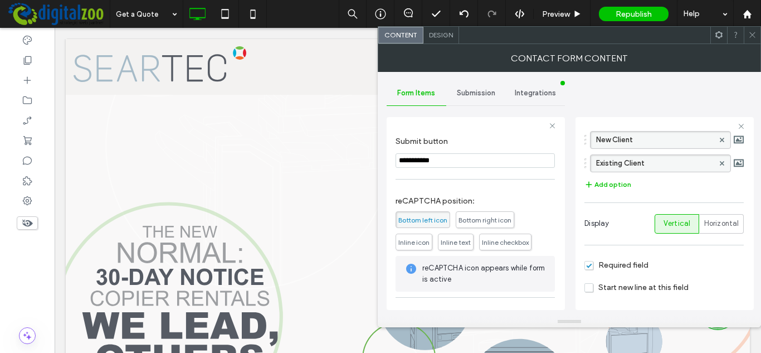
click at [756, 32] on icon at bounding box center [752, 35] width 8 height 8
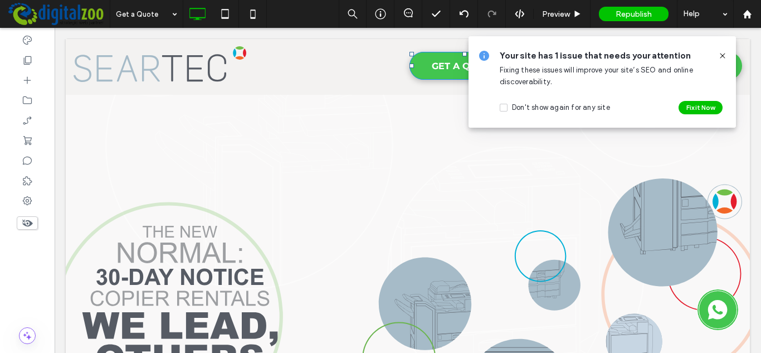
click at [725, 53] on icon at bounding box center [722, 55] width 9 height 9
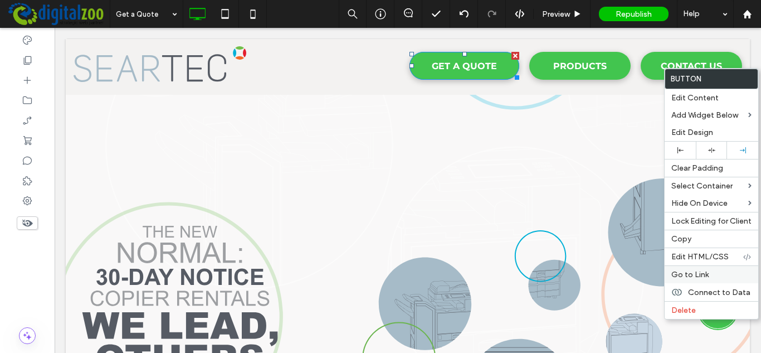
click at [679, 270] on span "Go to Link" at bounding box center [689, 274] width 37 height 9
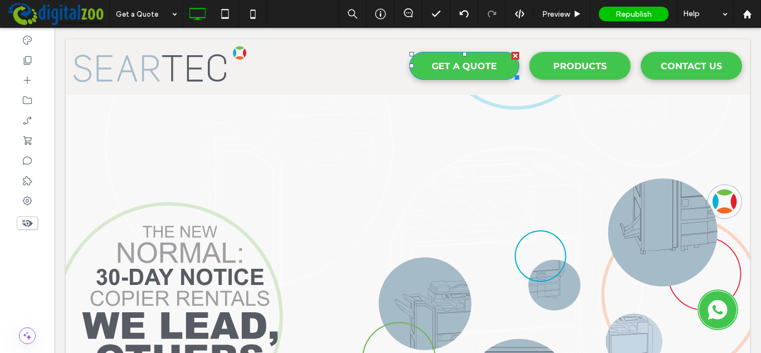
click at [394, 216] on div at bounding box center [380, 176] width 761 height 353
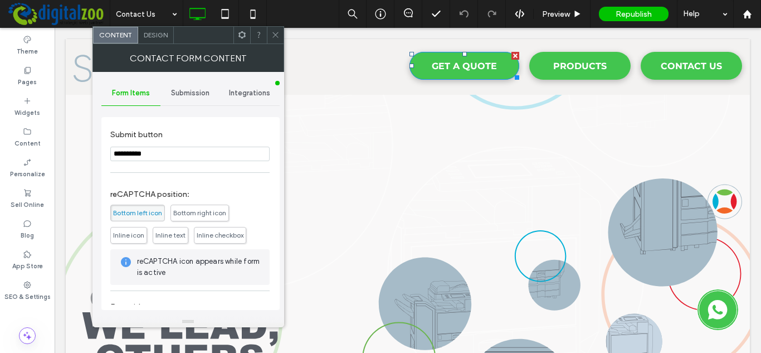
scroll to position [223, 0]
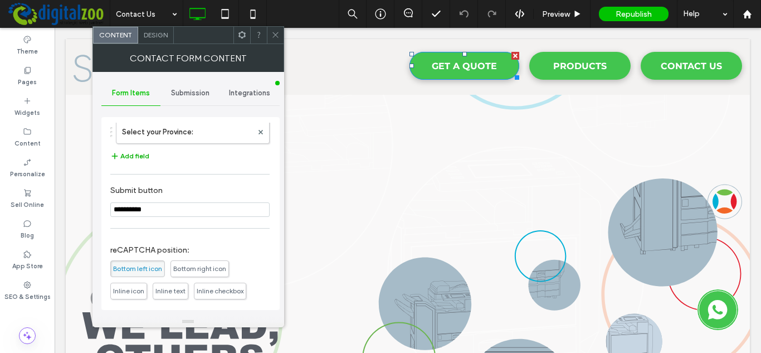
click at [134, 154] on button "Add field" at bounding box center [129, 155] width 39 height 13
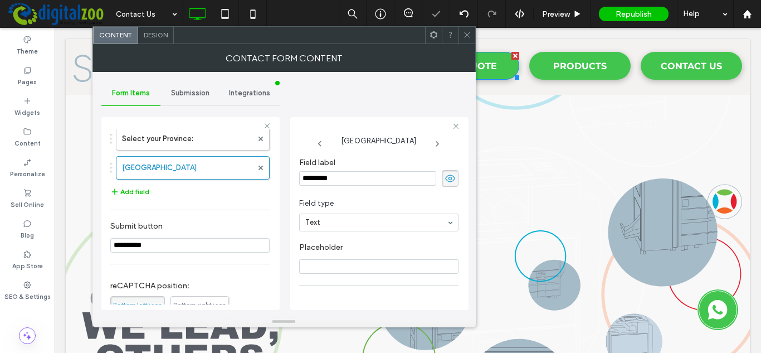
click at [371, 179] on input "*********" at bounding box center [367, 178] width 137 height 14
type input "**********"
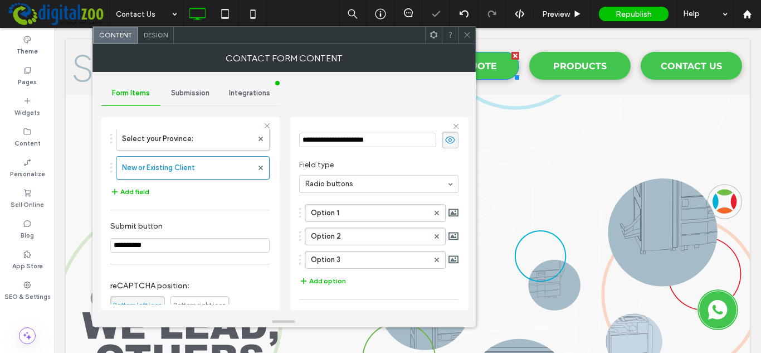
scroll to position [56, 0]
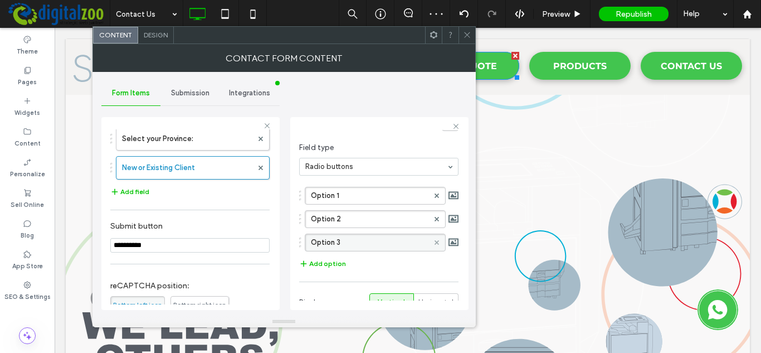
click at [434, 241] on icon at bounding box center [436, 242] width 4 height 4
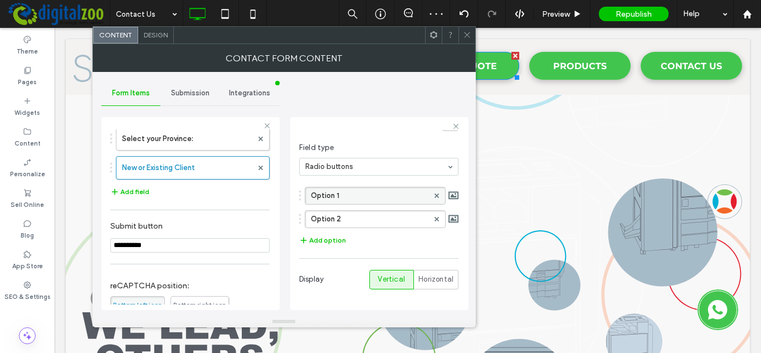
click at [393, 198] on label "Option 1" at bounding box center [370, 195] width 118 height 17
type input "**********"
click at [386, 219] on label "Option 2" at bounding box center [370, 219] width 118 height 17
type input "**********"
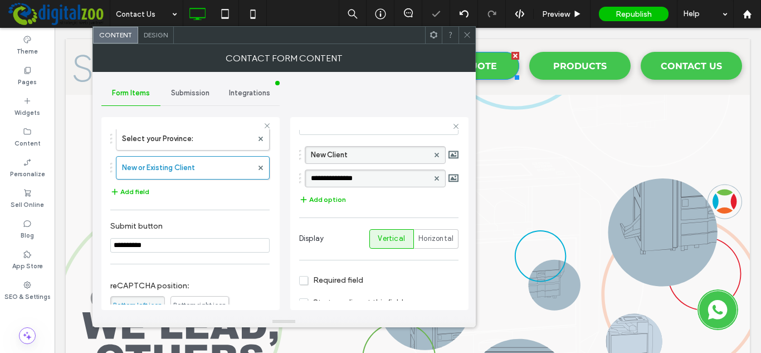
scroll to position [113, 0]
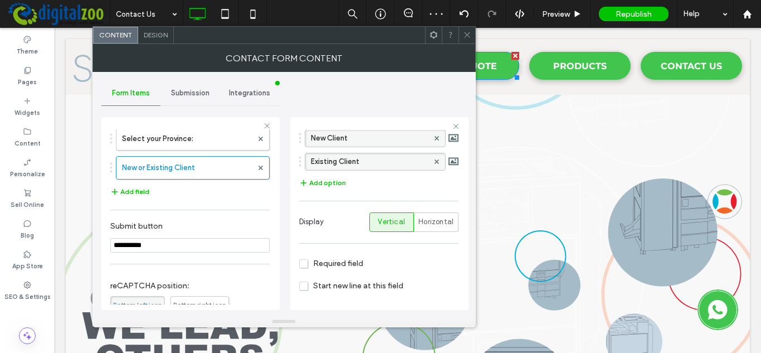
click at [337, 261] on span "Required field" at bounding box center [331, 262] width 64 height 9
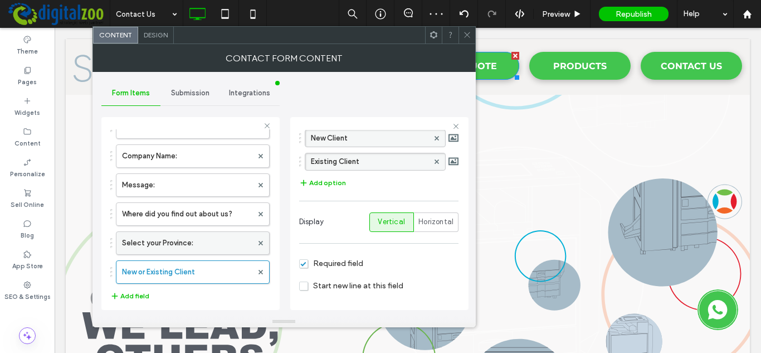
scroll to position [111, 0]
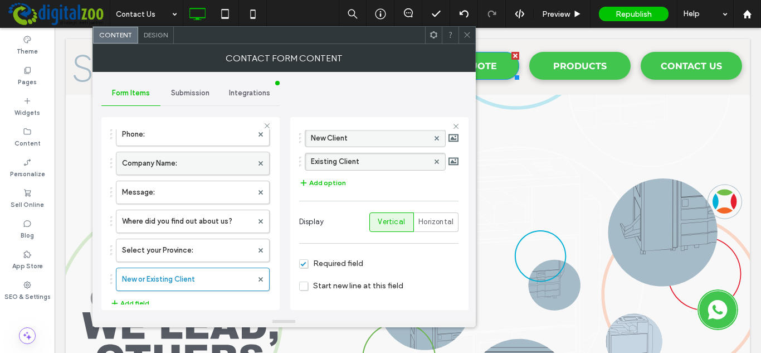
drag, startPoint x: 171, startPoint y: 266, endPoint x: 186, endPoint y: 158, distance: 109.1
click at [186, 158] on div "Name and Surname: Email: Phone: Company Name: Message: Where did you find out a…" at bounding box center [189, 175] width 159 height 232
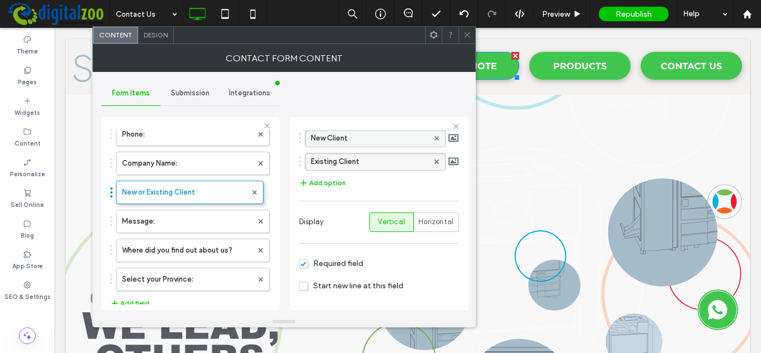
drag, startPoint x: 183, startPoint y: 275, endPoint x: 201, endPoint y: 179, distance: 97.4
click at [464, 32] on icon at bounding box center [467, 35] width 8 height 8
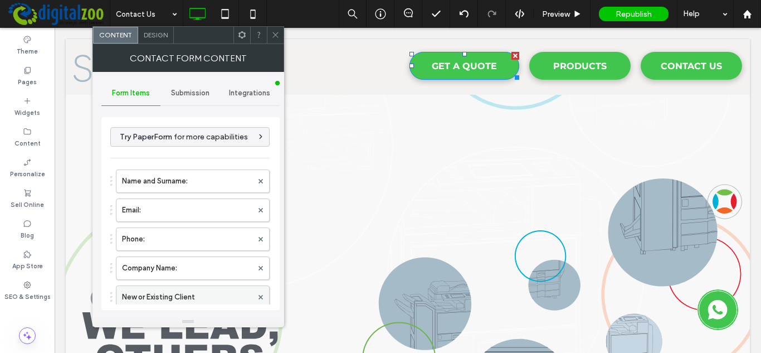
click at [162, 293] on label "New or Existing Client" at bounding box center [187, 297] width 130 height 22
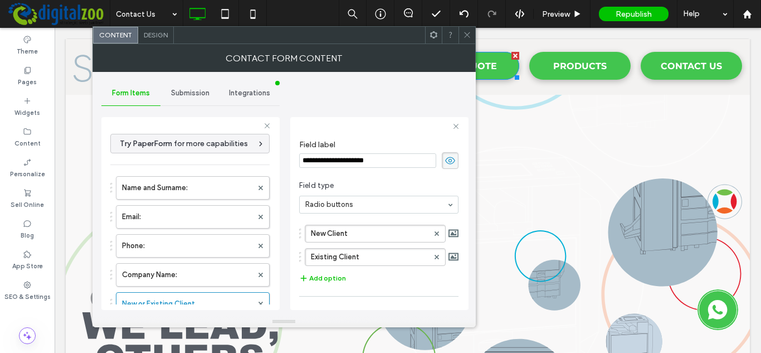
scroll to position [0, 0]
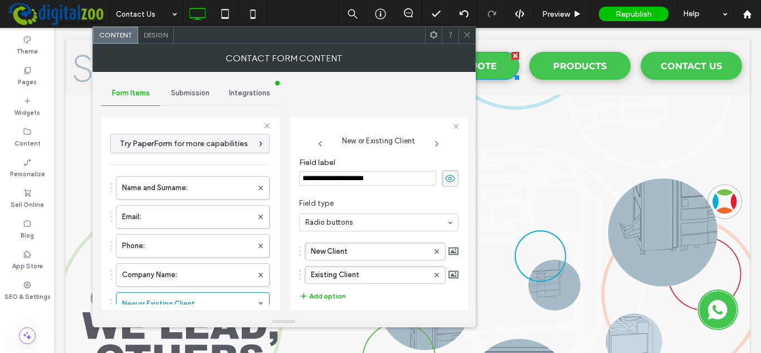
click at [444, 183] on icon at bounding box center [449, 178] width 11 height 12
click at [469, 36] on icon at bounding box center [467, 35] width 8 height 8
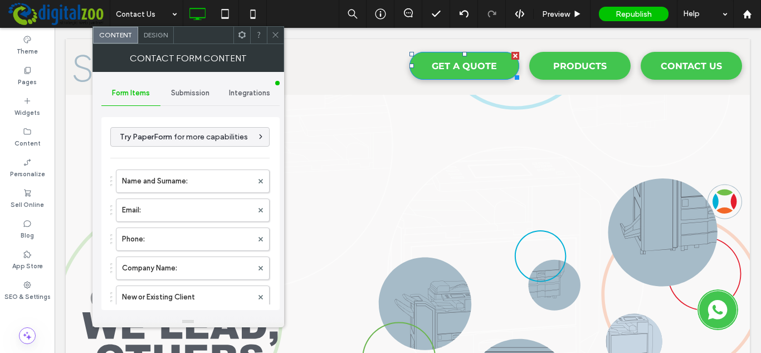
click at [275, 33] on icon at bounding box center [275, 35] width 8 height 8
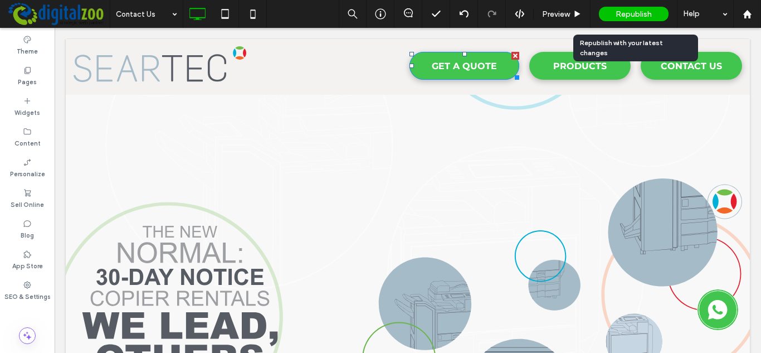
click at [657, 13] on div "Republish" at bounding box center [634, 14] width 70 height 14
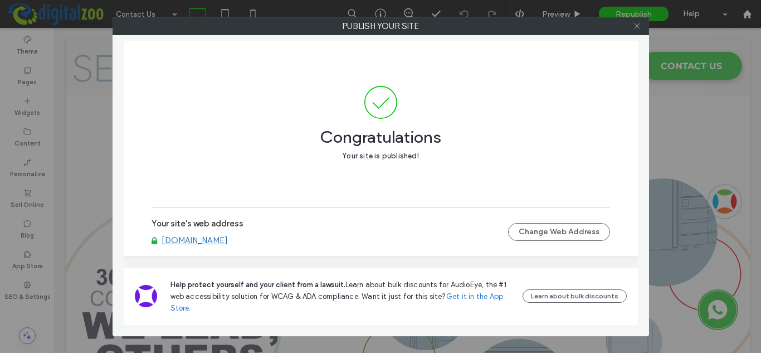
click at [637, 28] on icon at bounding box center [637, 26] width 8 height 8
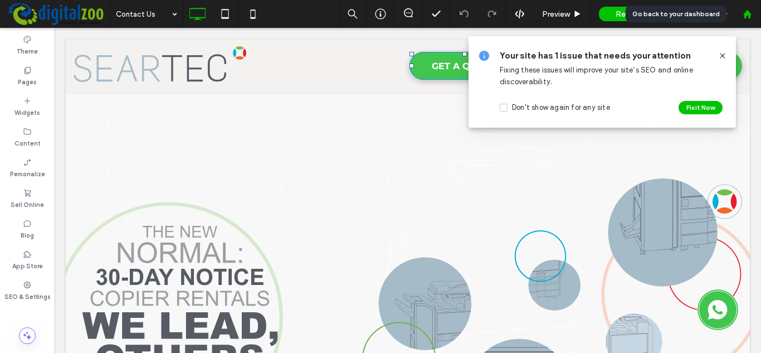
click at [743, 16] on icon at bounding box center [746, 13] width 9 height 9
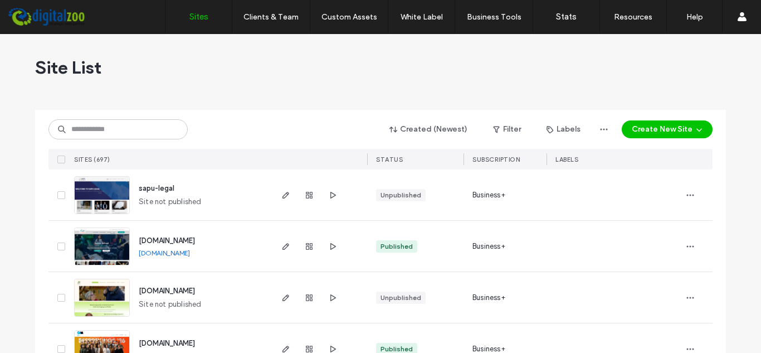
scroll to position [56, 0]
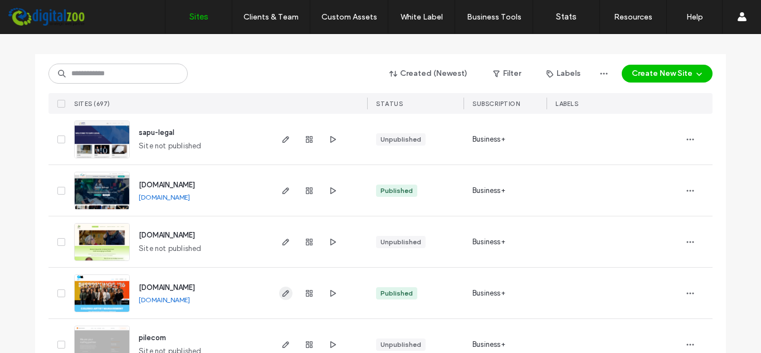
click at [281, 295] on icon "button" at bounding box center [285, 292] width 9 height 9
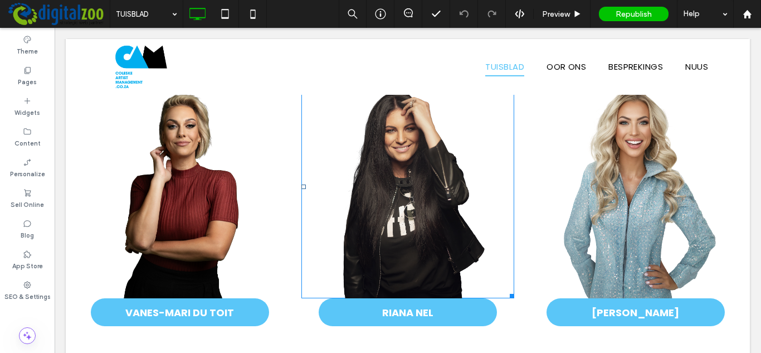
scroll to position [1392, 0]
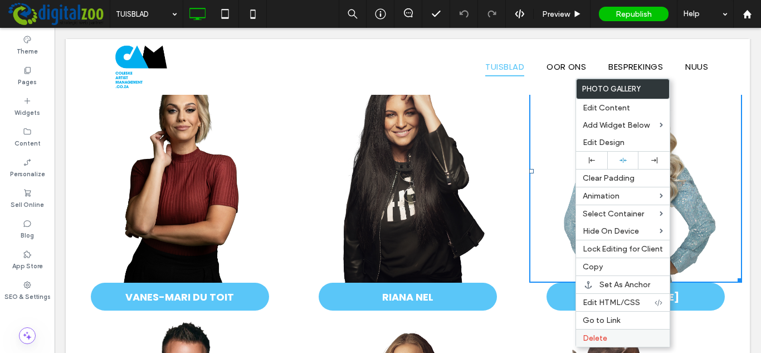
click at [610, 334] on label "Delete" at bounding box center [623, 337] width 80 height 9
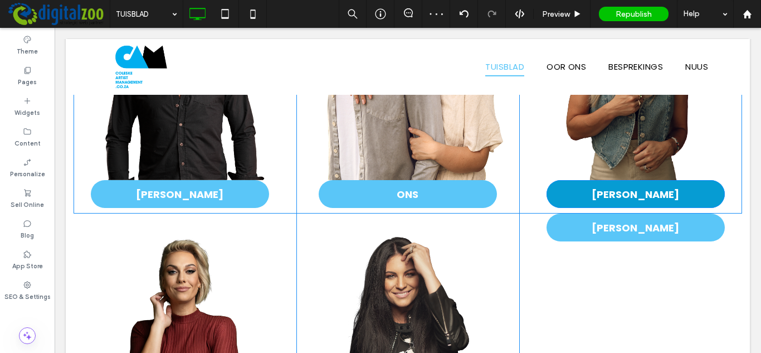
scroll to position [1225, 0]
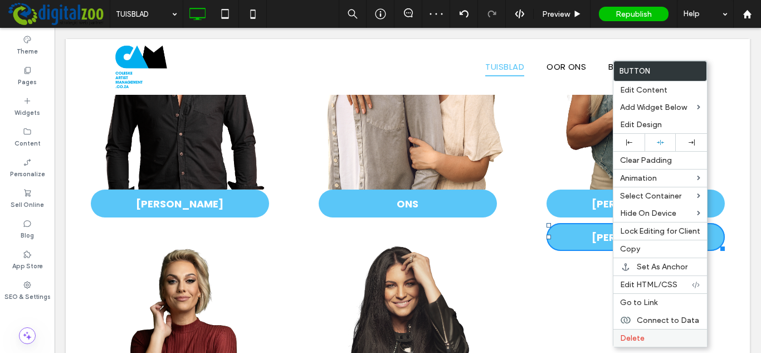
click at [625, 331] on div "Delete" at bounding box center [660, 338] width 94 height 18
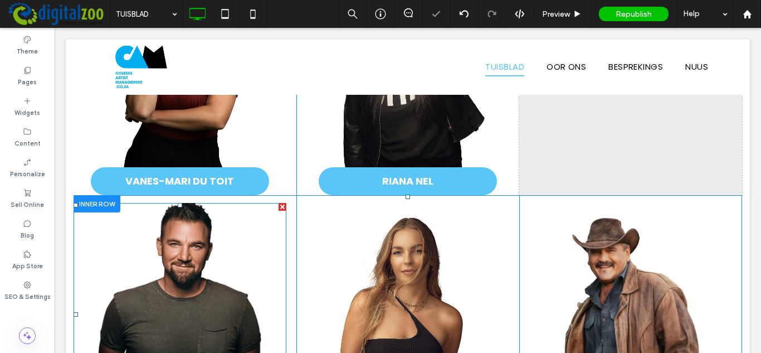
scroll to position [1535, 0]
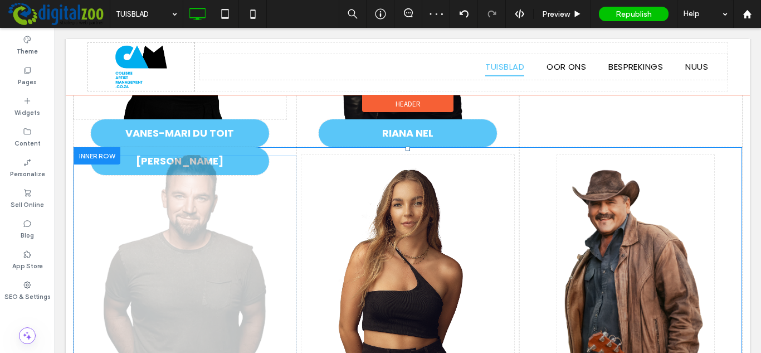
drag, startPoint x: 201, startPoint y: 275, endPoint x: 594, endPoint y: 118, distance: 422.7
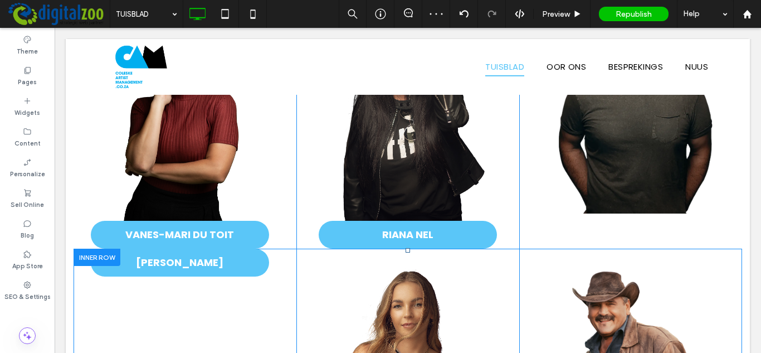
scroll to position [1423, 0]
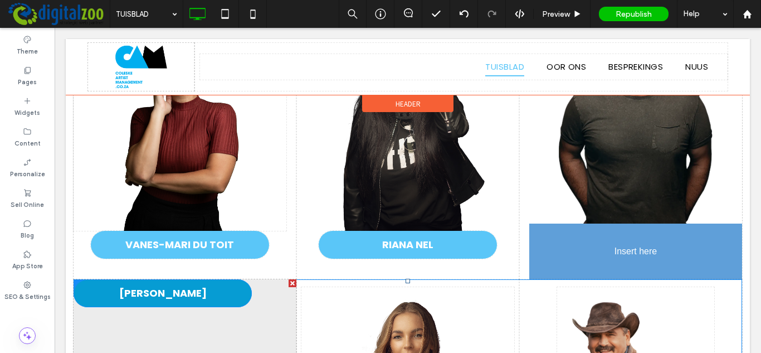
drag, startPoint x: 155, startPoint y: 274, endPoint x: 657, endPoint y: 293, distance: 501.6
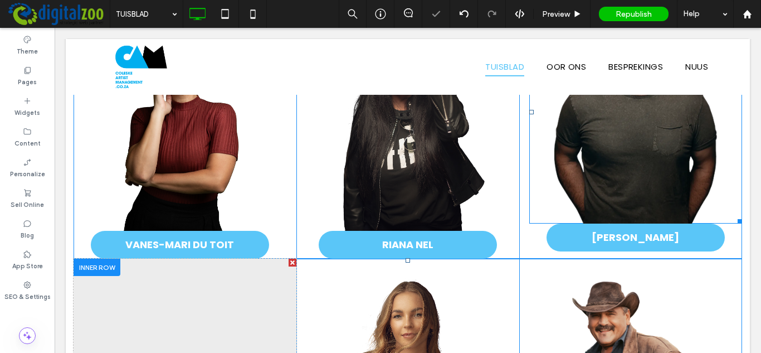
scroll to position [1312, 0]
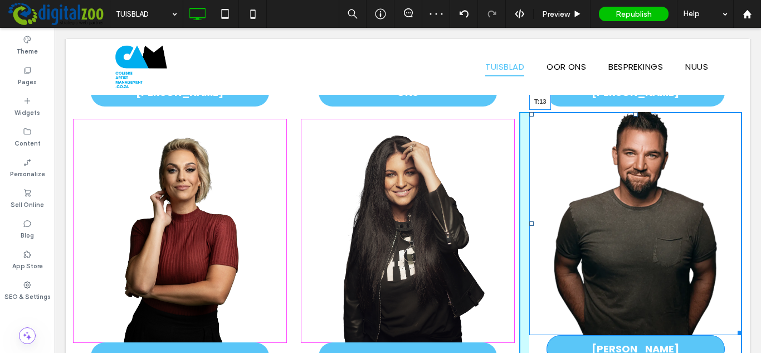
drag, startPoint x: 631, startPoint y: 110, endPoint x: 631, endPoint y: 120, distance: 10.0
click at [631, 120] on div "Button Bekyk meer T:13" at bounding box center [635, 223] width 213 height 223
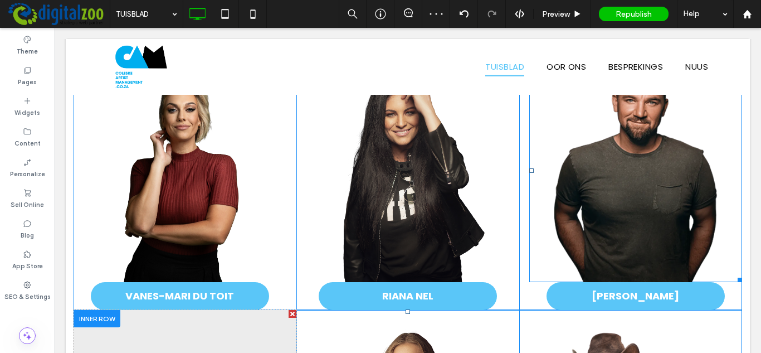
scroll to position [1591, 0]
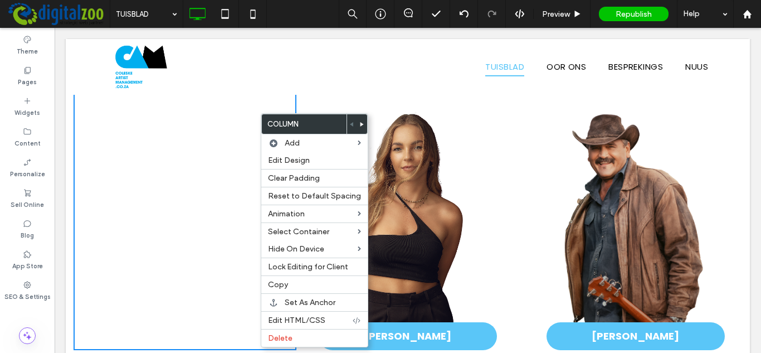
click at [360, 123] on icon at bounding box center [362, 124] width 4 height 4
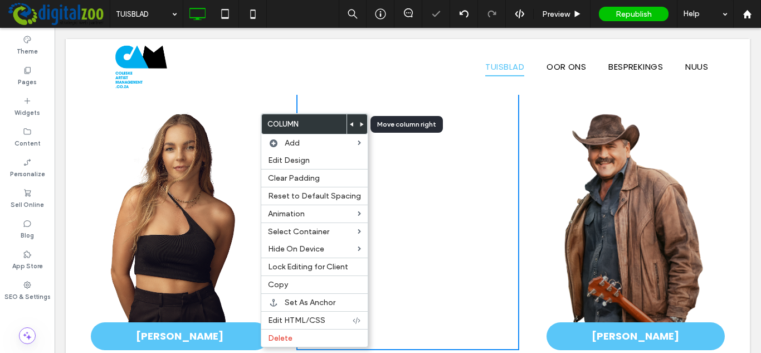
click at [360, 123] on body ".wqwq-1{fill:#231f20;} .cls-1q, .cls-2q { fill-rule: evenodd; } .cls-2q { fill:…" at bounding box center [380, 176] width 761 height 353
click at [360, 124] on icon at bounding box center [362, 124] width 4 height 4
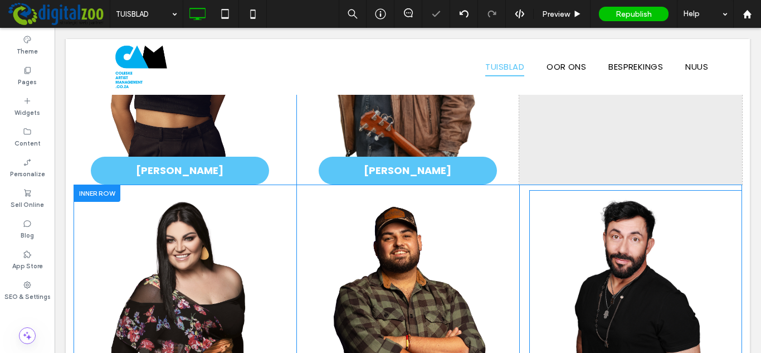
scroll to position [1758, 0]
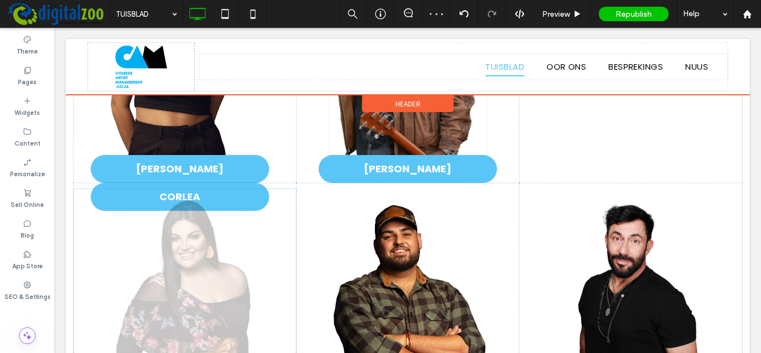
drag, startPoint x: 238, startPoint y: 283, endPoint x: 732, endPoint y: 109, distance: 524.0
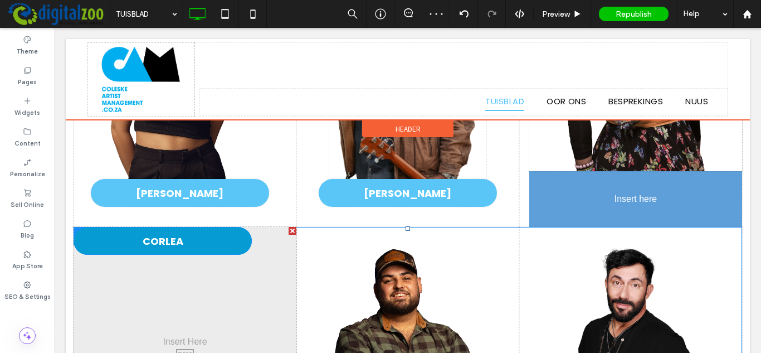
drag, startPoint x: 674, startPoint y: 160, endPoint x: 643, endPoint y: 183, distance: 39.4
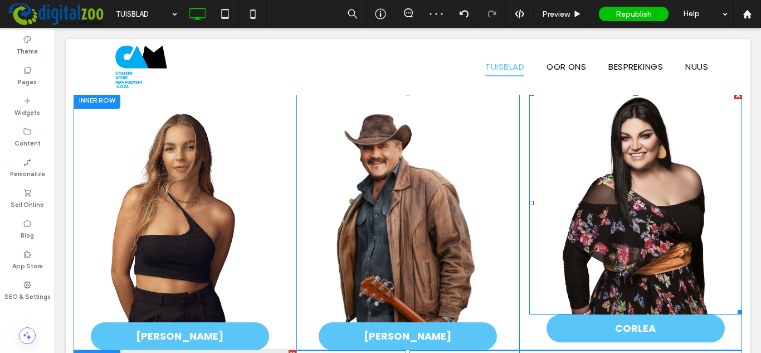
scroll to position [1566, 0]
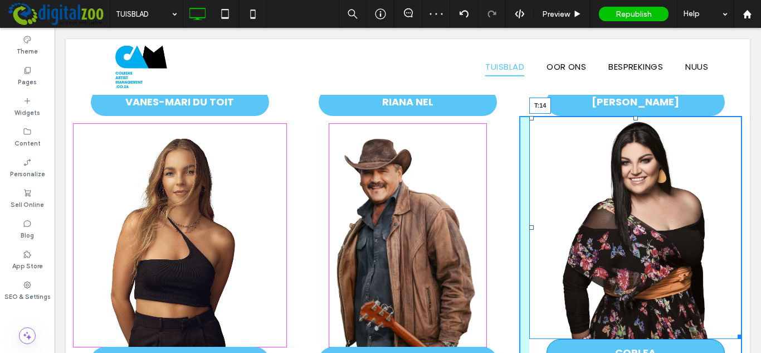
drag, startPoint x: 630, startPoint y: 115, endPoint x: 630, endPoint y: 124, distance: 8.9
click at [630, 124] on div "Demi Lee Moore Button Bekyk meer T:14" at bounding box center [635, 227] width 213 height 223
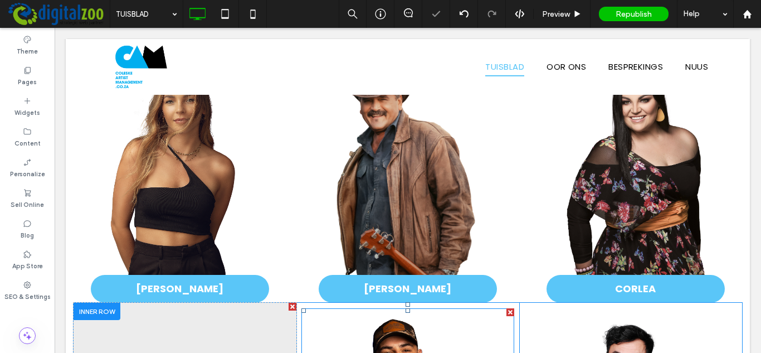
scroll to position [1844, 0]
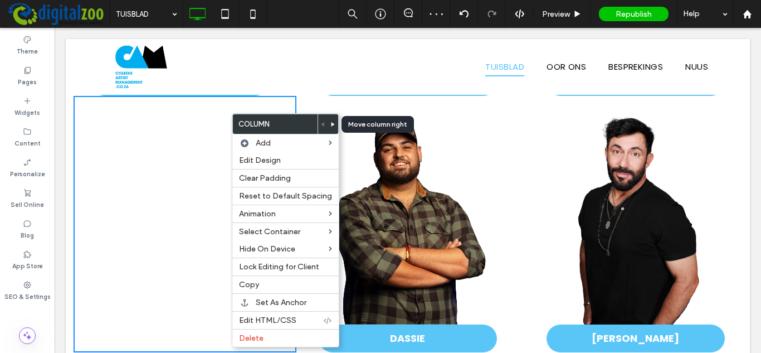
click at [331, 124] on icon at bounding box center [333, 124] width 4 height 4
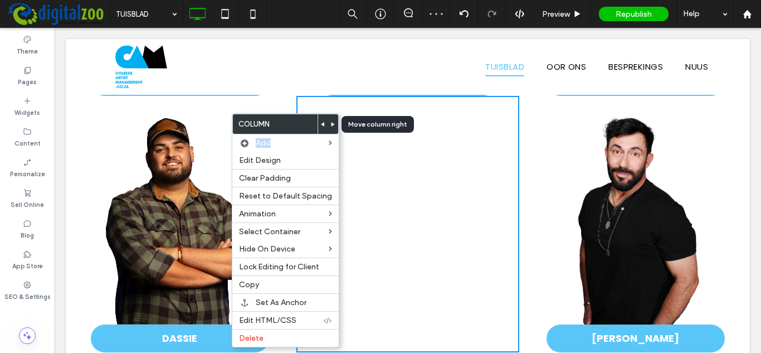
click at [331, 124] on icon at bounding box center [333, 124] width 4 height 4
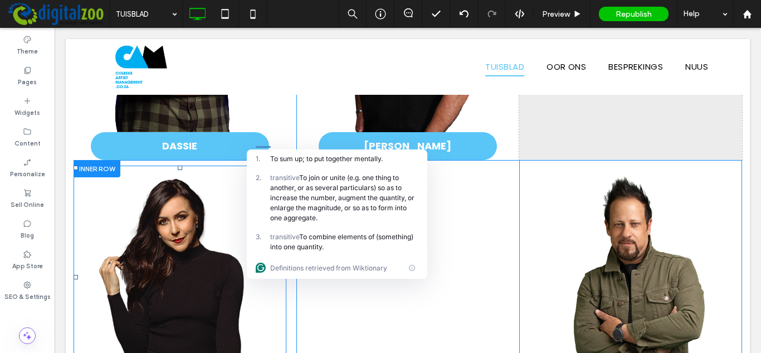
scroll to position [2012, 0]
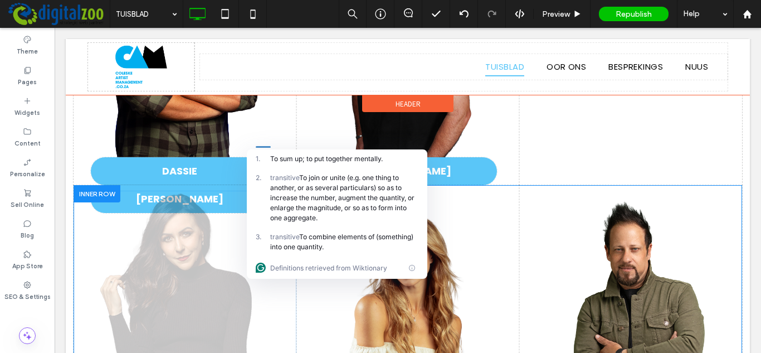
drag, startPoint x: 156, startPoint y: 261, endPoint x: 608, endPoint y: 112, distance: 475.0
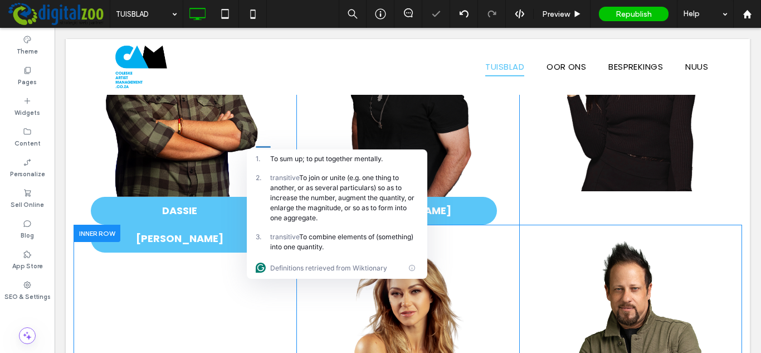
scroll to position [1956, 0]
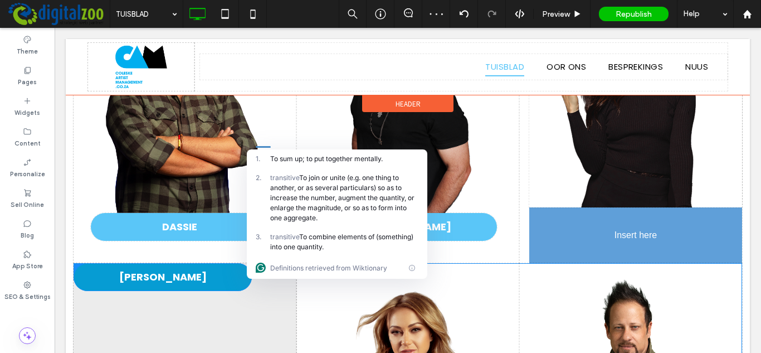
drag, startPoint x: 193, startPoint y: 246, endPoint x: 610, endPoint y: 228, distance: 417.5
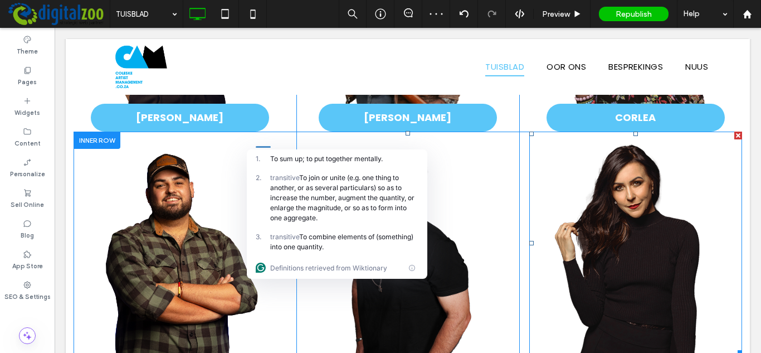
scroll to position [1789, 0]
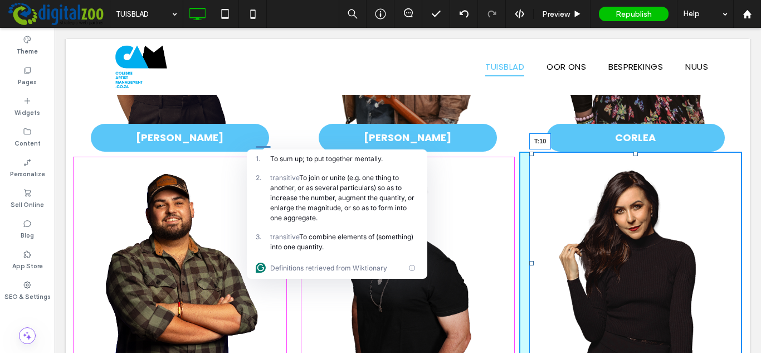
drag, startPoint x: 630, startPoint y: 150, endPoint x: 630, endPoint y: 157, distance: 7.3
click at [633, 156] on div at bounding box center [635, 153] width 4 height 4
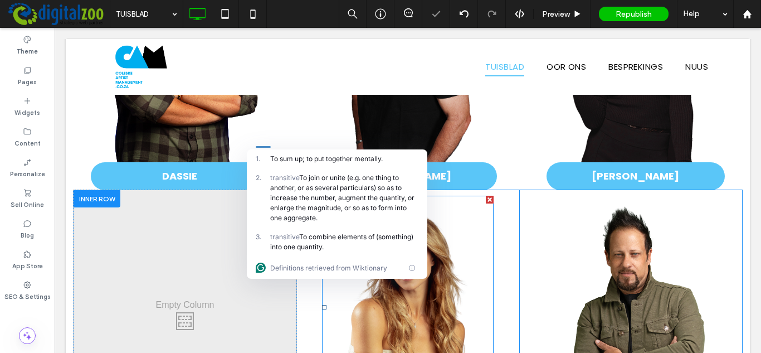
scroll to position [2123, 0]
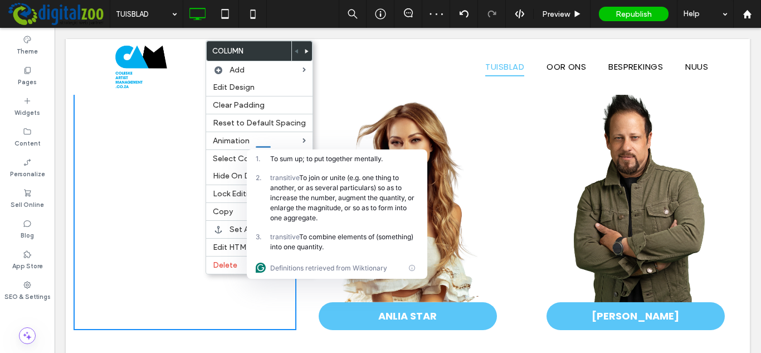
click at [302, 50] on div at bounding box center [307, 50] width 10 height 19
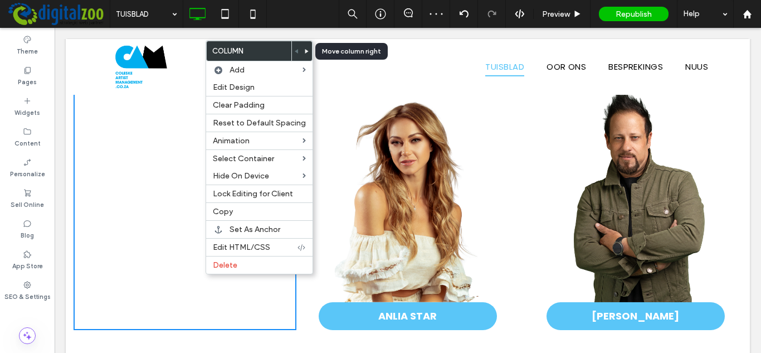
click at [305, 51] on icon at bounding box center [307, 51] width 4 height 4
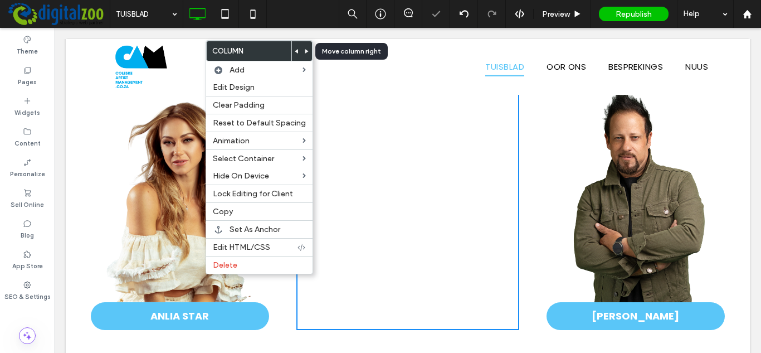
click at [301, 51] on body ".wqwq-1{fill:#231f20;} .cls-1q, .cls-2q { fill-rule: evenodd; } .cls-2q { fill:…" at bounding box center [380, 176] width 761 height 353
click at [305, 51] on use at bounding box center [306, 51] width 3 height 4
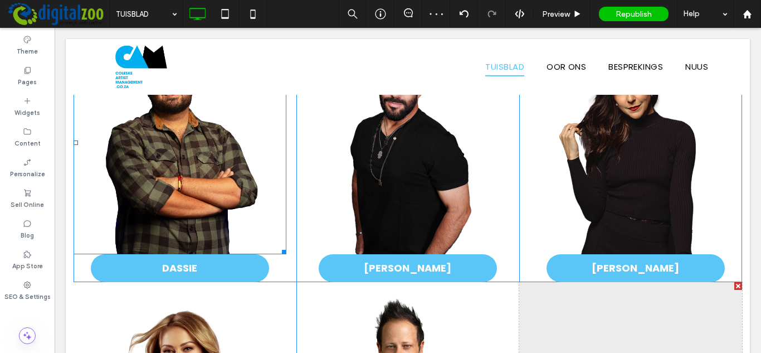
scroll to position [1844, 0]
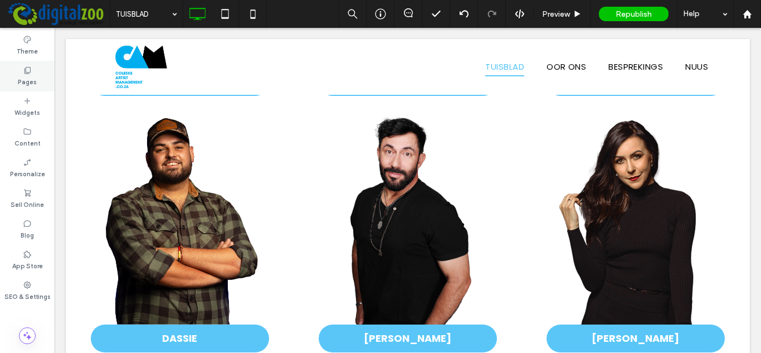
click at [30, 81] on label "Pages" at bounding box center [27, 81] width 19 height 12
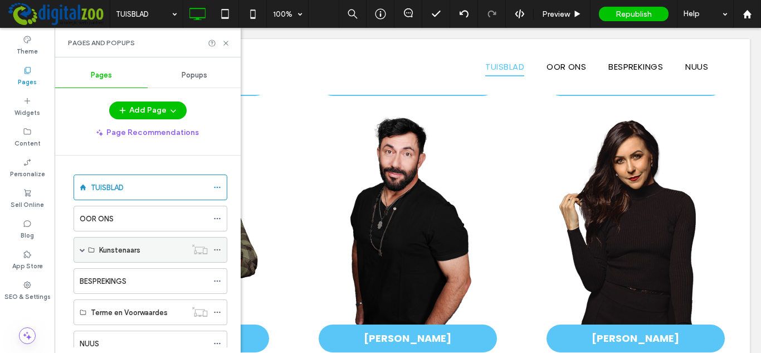
click at [82, 250] on span at bounding box center [83, 250] width 6 height 6
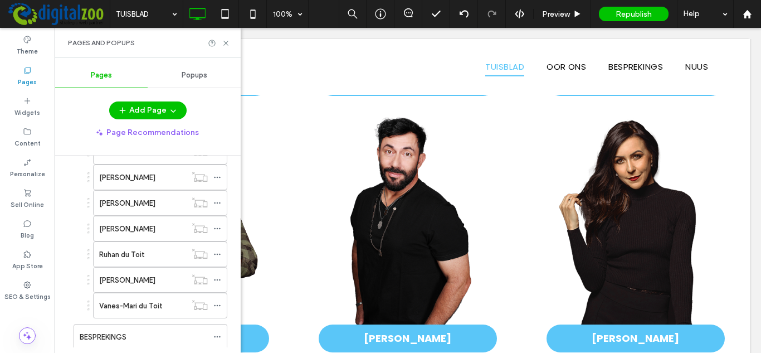
scroll to position [501, 0]
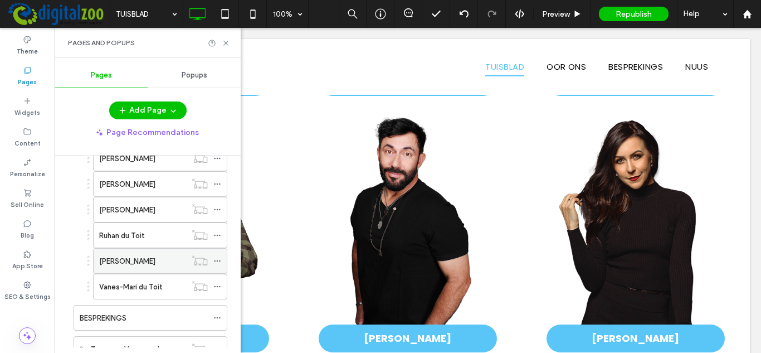
click at [217, 260] on use at bounding box center [217, 261] width 6 height 2
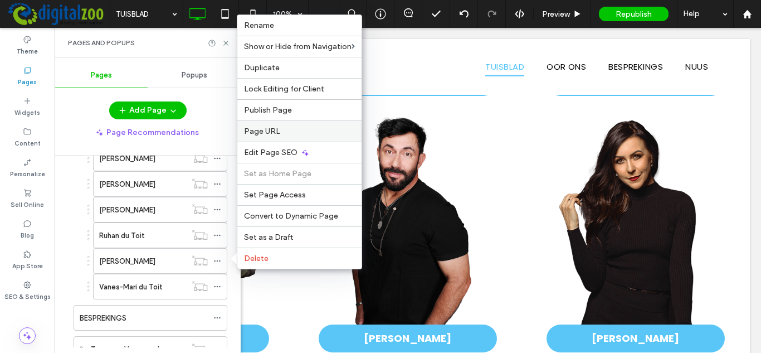
click at [272, 134] on span "Page URL" at bounding box center [262, 130] width 36 height 9
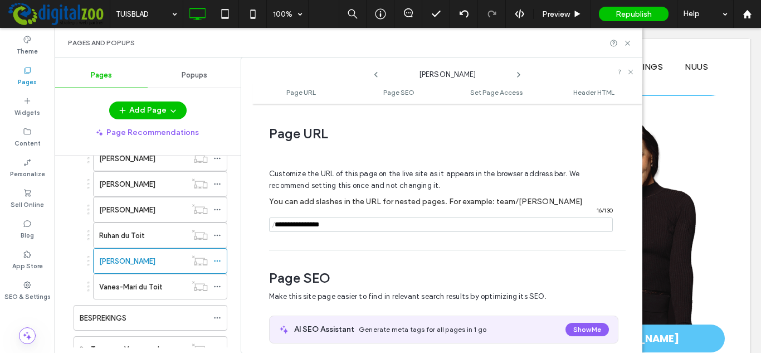
drag, startPoint x: 385, startPoint y: 226, endPoint x: 246, endPoint y: 229, distance: 139.3
click at [246, 229] on div "Samantha Leonard Page URL Page SEO Set Page Access Header HTML Page URL Customi…" at bounding box center [442, 204] width 402 height 295
click at [214, 260] on use at bounding box center [217, 261] width 6 height 2
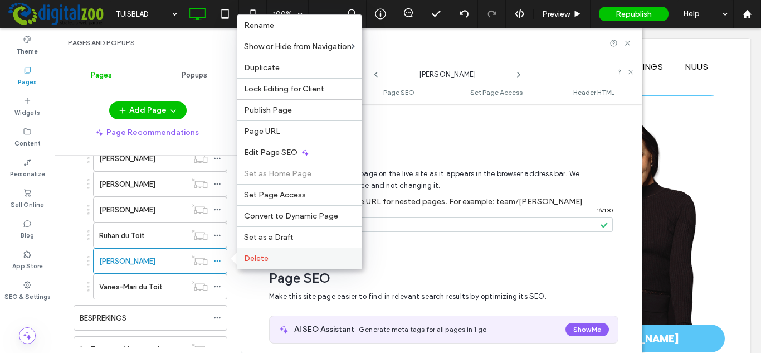
click at [249, 259] on span "Delete" at bounding box center [256, 257] width 25 height 9
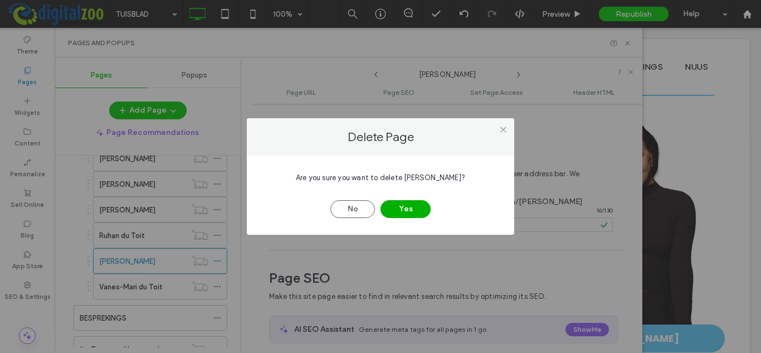
click at [404, 207] on button "Yes" at bounding box center [405, 209] width 50 height 18
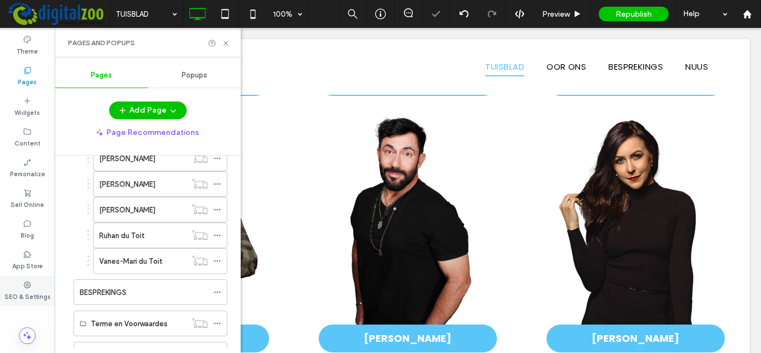
click at [33, 292] on label "SEO & Settings" at bounding box center [27, 295] width 46 height 12
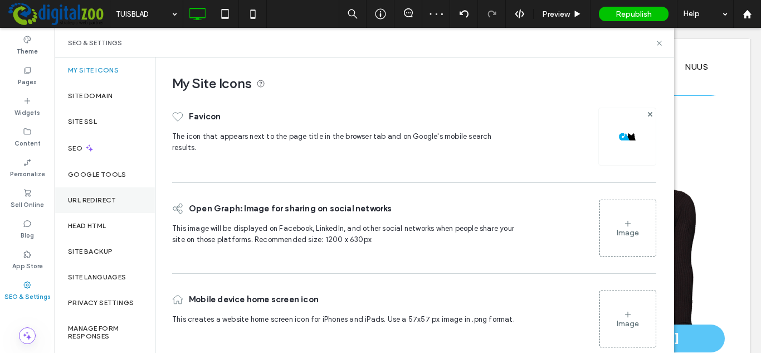
click at [112, 200] on label "URL Redirect" at bounding box center [92, 200] width 48 height 8
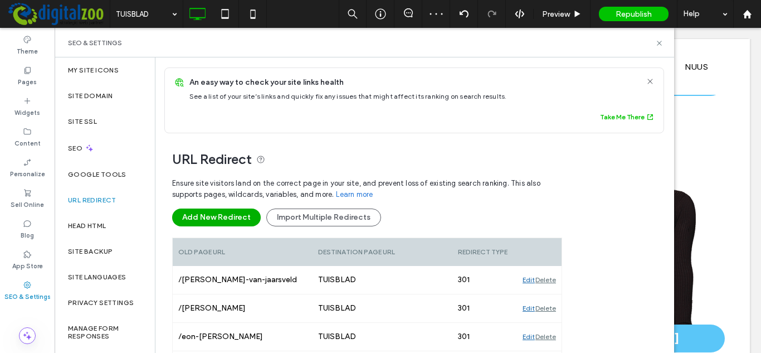
click at [221, 219] on button "Add New Redirect" at bounding box center [216, 217] width 89 height 18
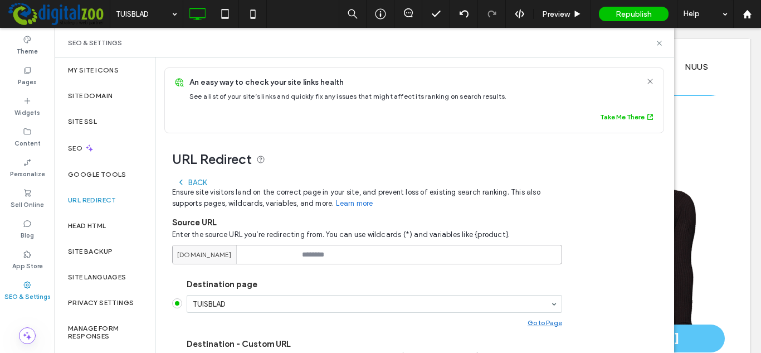
click at [325, 251] on input at bounding box center [367, 253] width 390 height 19
paste input "**********"
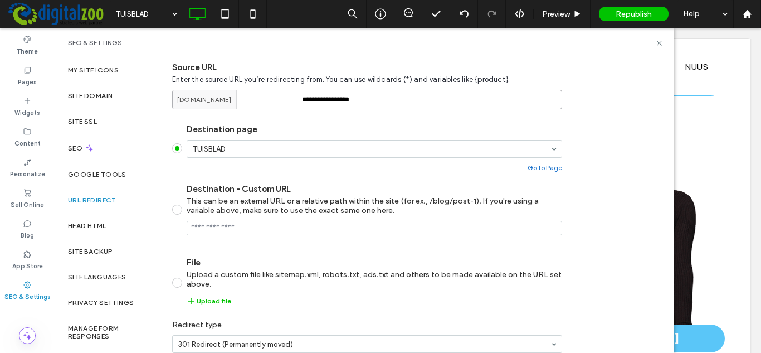
scroll to position [208, 0]
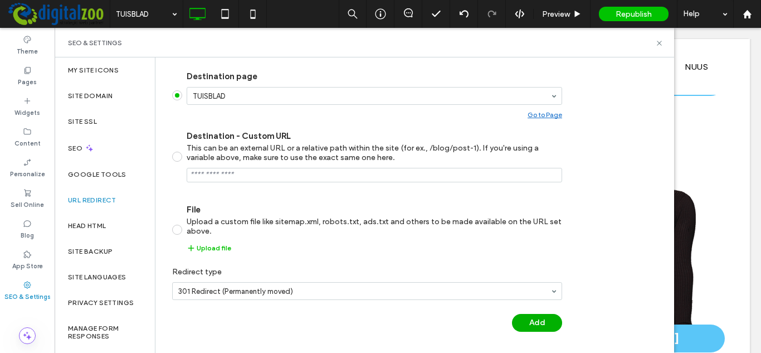
type input "**********"
click at [530, 324] on button "Add" at bounding box center [537, 323] width 50 height 18
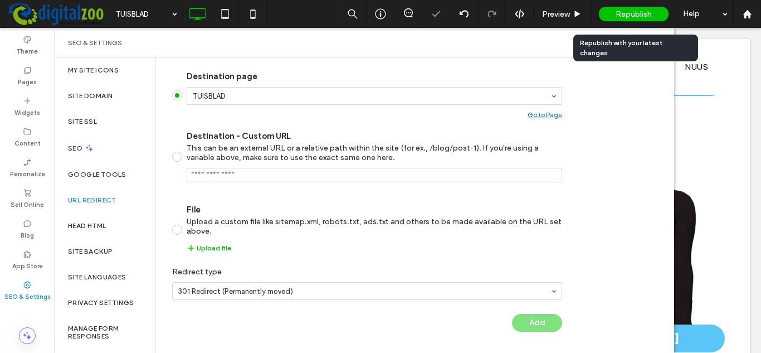
scroll to position [164, 0]
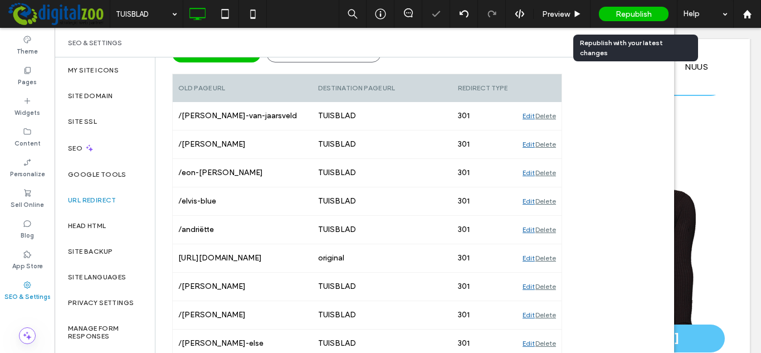
click at [637, 17] on span "Republish" at bounding box center [633, 13] width 36 height 9
